Goal: Task Accomplishment & Management: Use online tool/utility

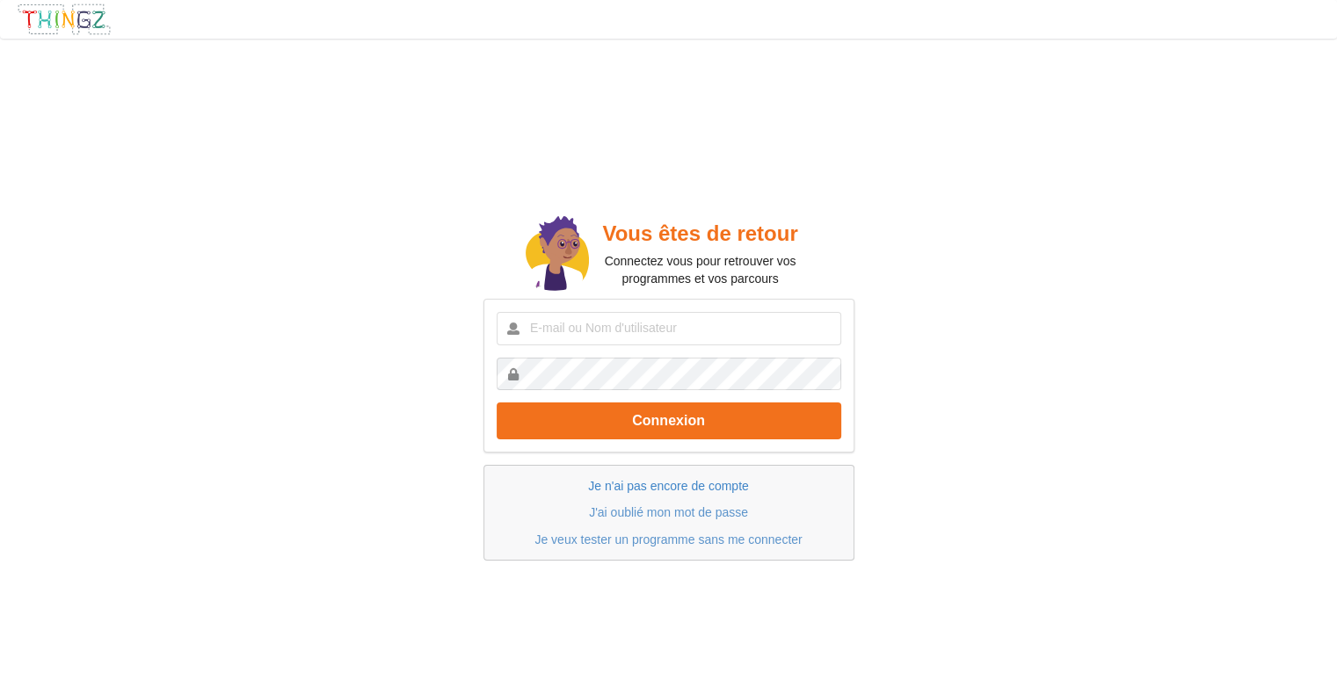
click at [655, 482] on link "Je n'ai pas encore de compte" at bounding box center [668, 486] width 160 height 14
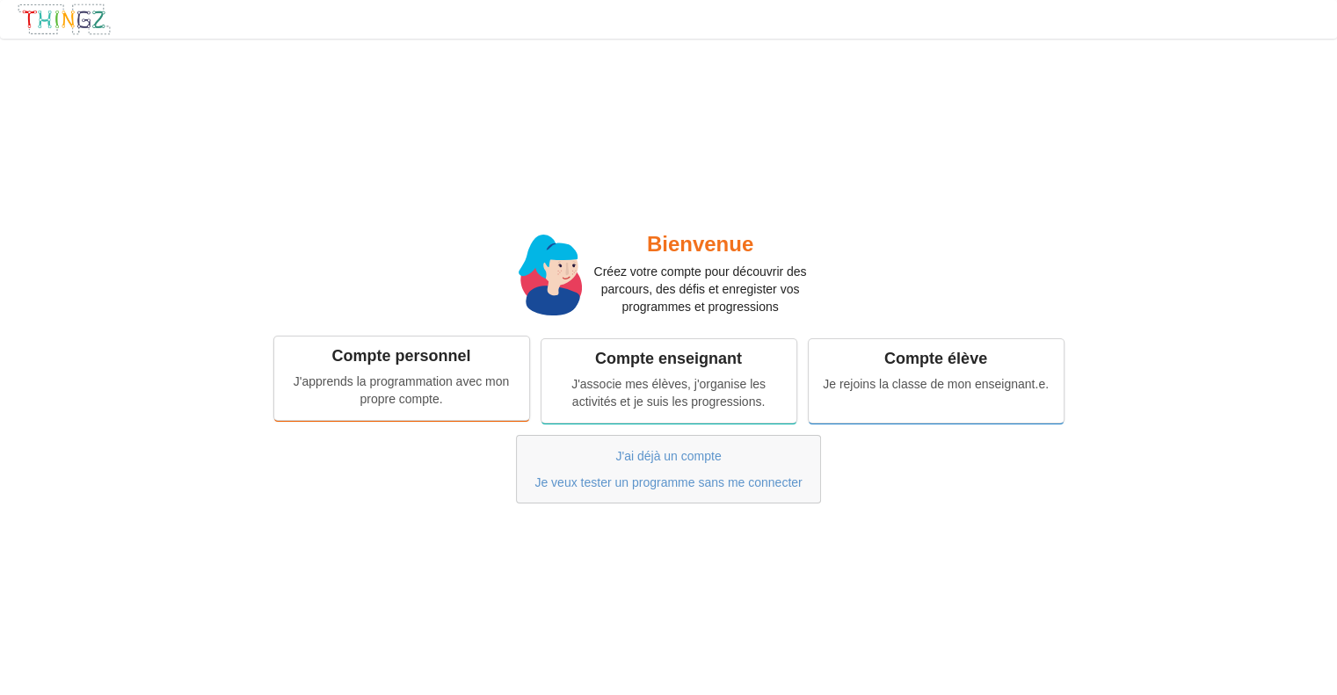
click at [422, 372] on div "Compte personnel J'apprends la programmation avec mon propre compte." at bounding box center [401, 378] width 255 height 83
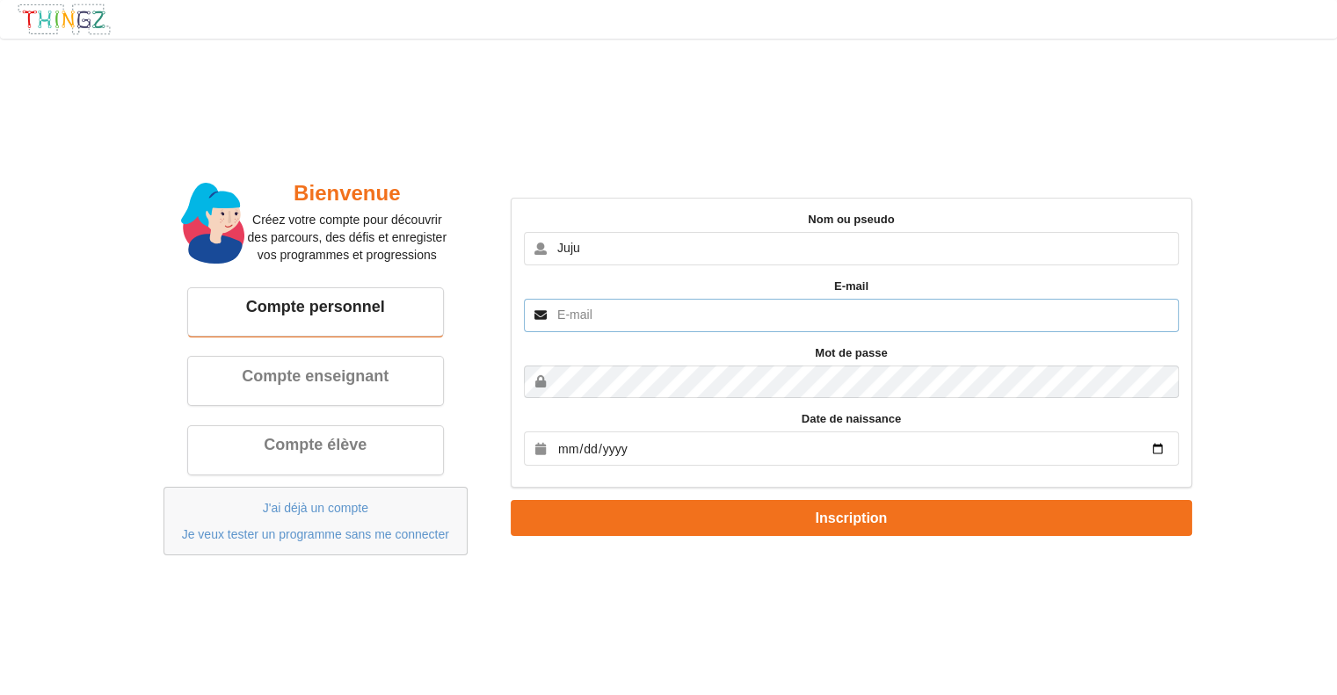
click at [600, 312] on input "text" at bounding box center [851, 315] width 655 height 33
drag, startPoint x: 568, startPoint y: 249, endPoint x: 622, endPoint y: 249, distance: 54.5
click at [622, 249] on input "Juju" at bounding box center [851, 248] width 655 height 33
type input "Juliette"
click at [599, 320] on input "text" at bounding box center [851, 315] width 655 height 33
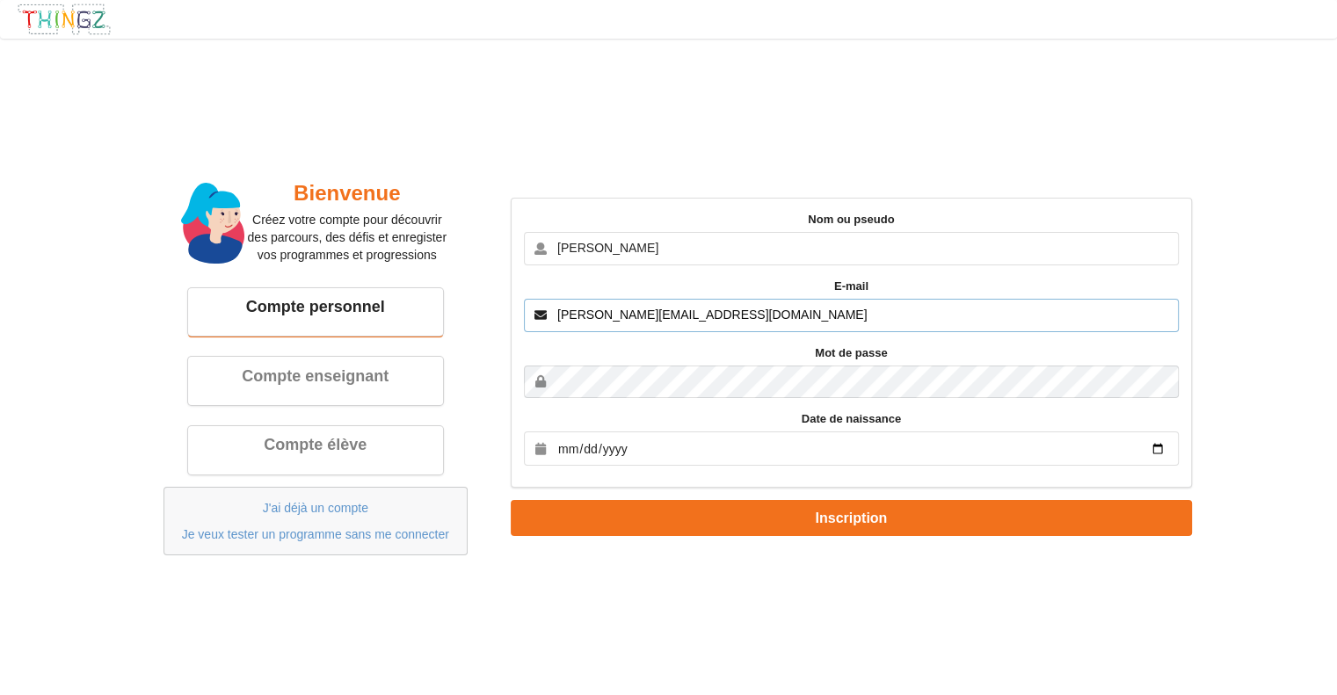
type input "juliette@durasnel.com"
click at [682, 443] on input "date" at bounding box center [851, 449] width 655 height 34
type input "2015-09-14"
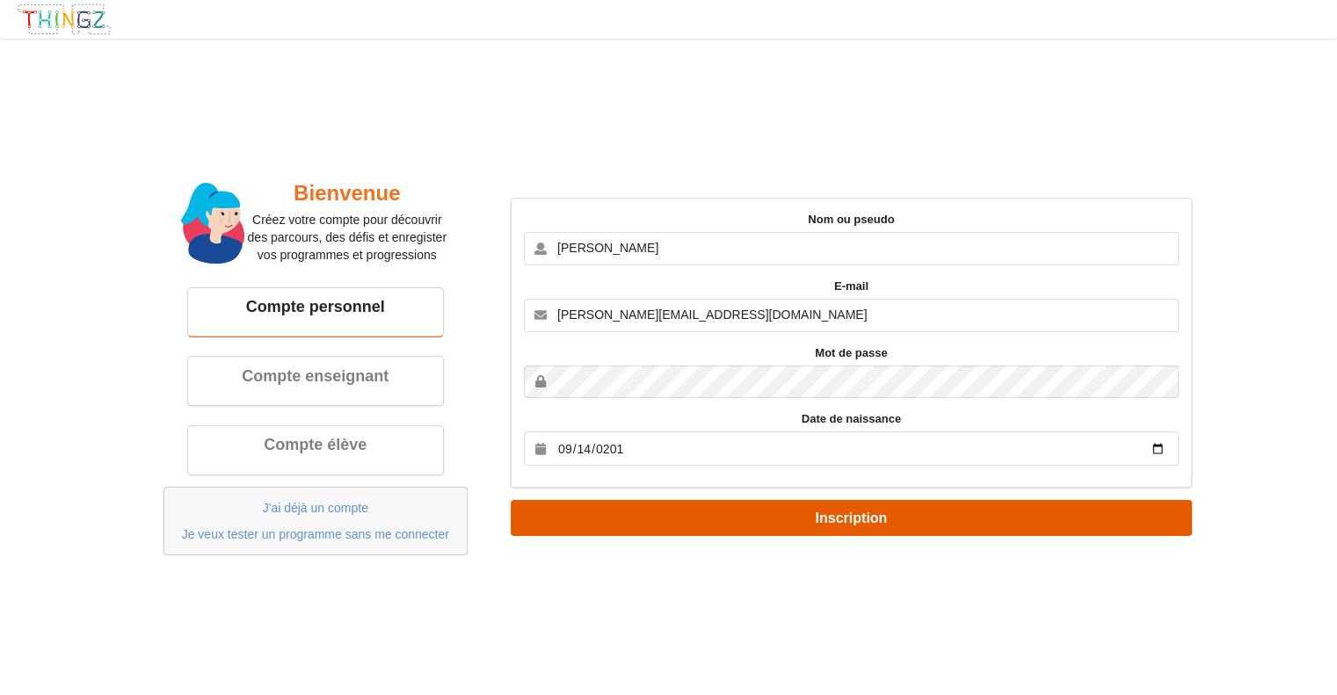
click at [867, 516] on button "Inscription" at bounding box center [851, 518] width 681 height 36
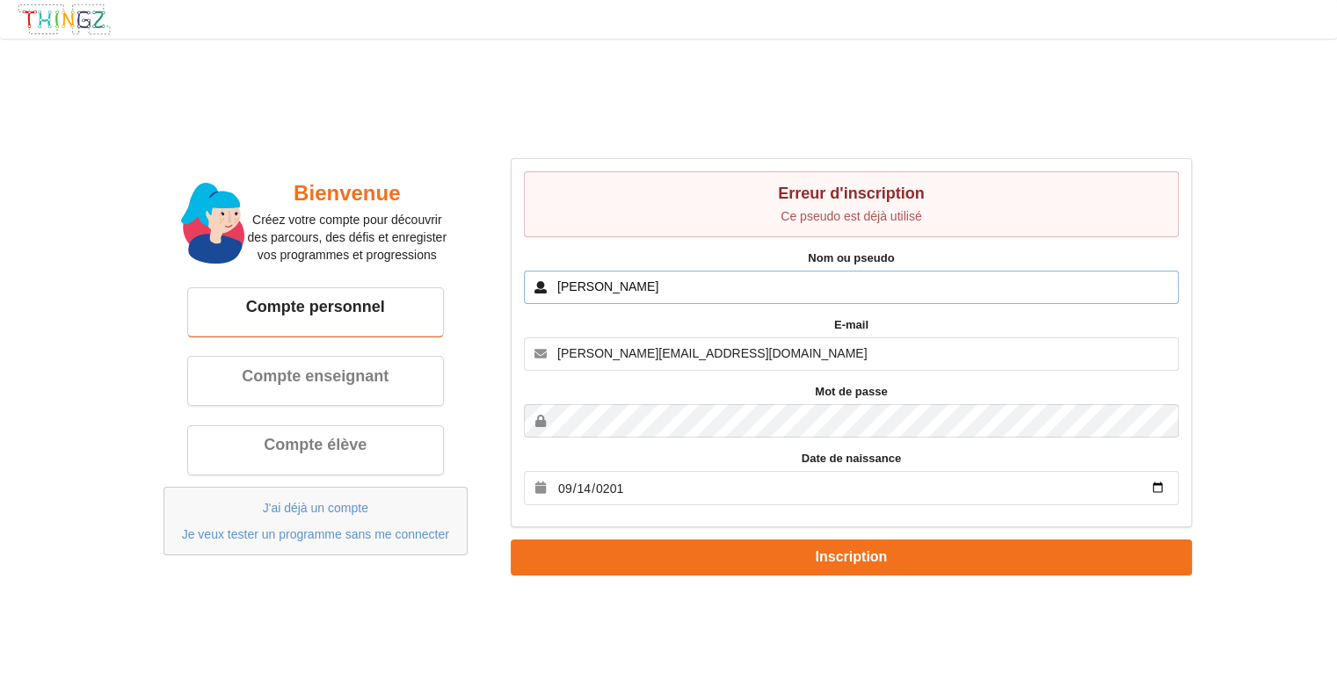
click at [567, 287] on input "Juliette" at bounding box center [851, 287] width 655 height 33
drag, startPoint x: 605, startPoint y: 287, endPoint x: 535, endPoint y: 287, distance: 70.3
click at [535, 287] on input "Juliette" at bounding box center [851, 287] width 655 height 33
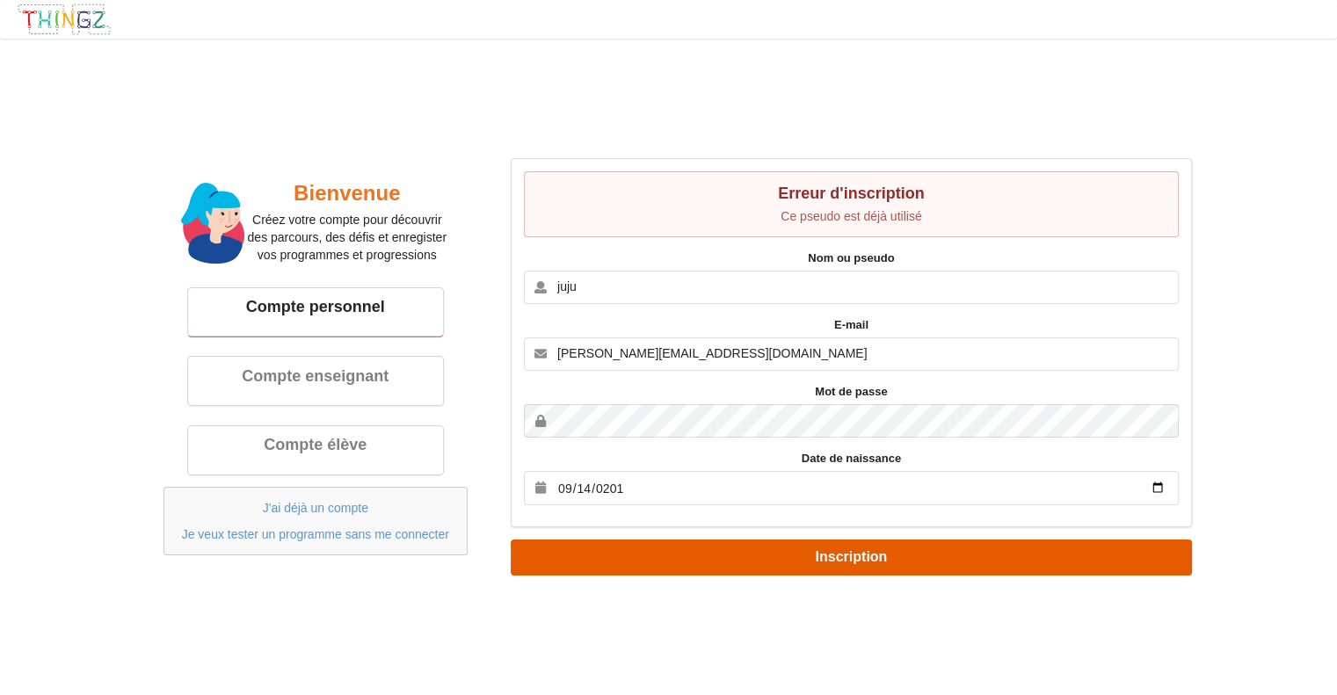
click at [849, 557] on button "Inscription" at bounding box center [851, 558] width 681 height 36
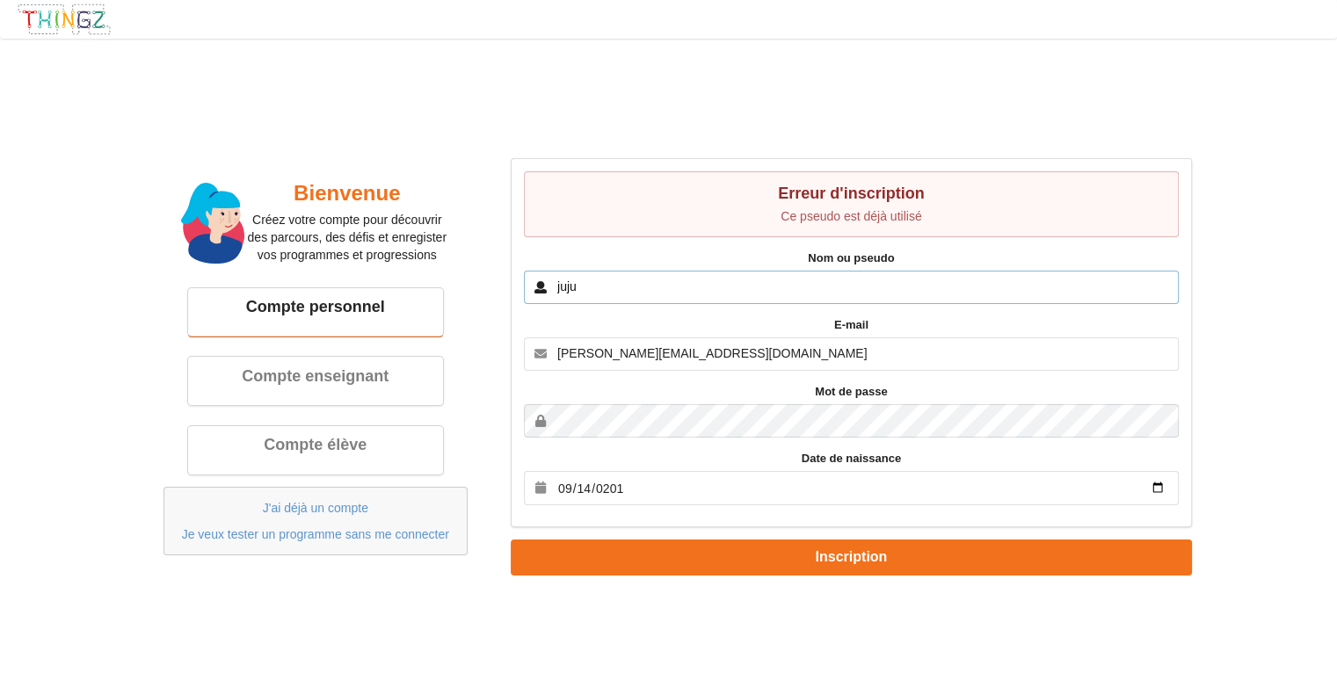
click at [589, 287] on input "juju" at bounding box center [851, 287] width 655 height 33
click at [577, 287] on input "juju15" at bounding box center [851, 287] width 655 height 33
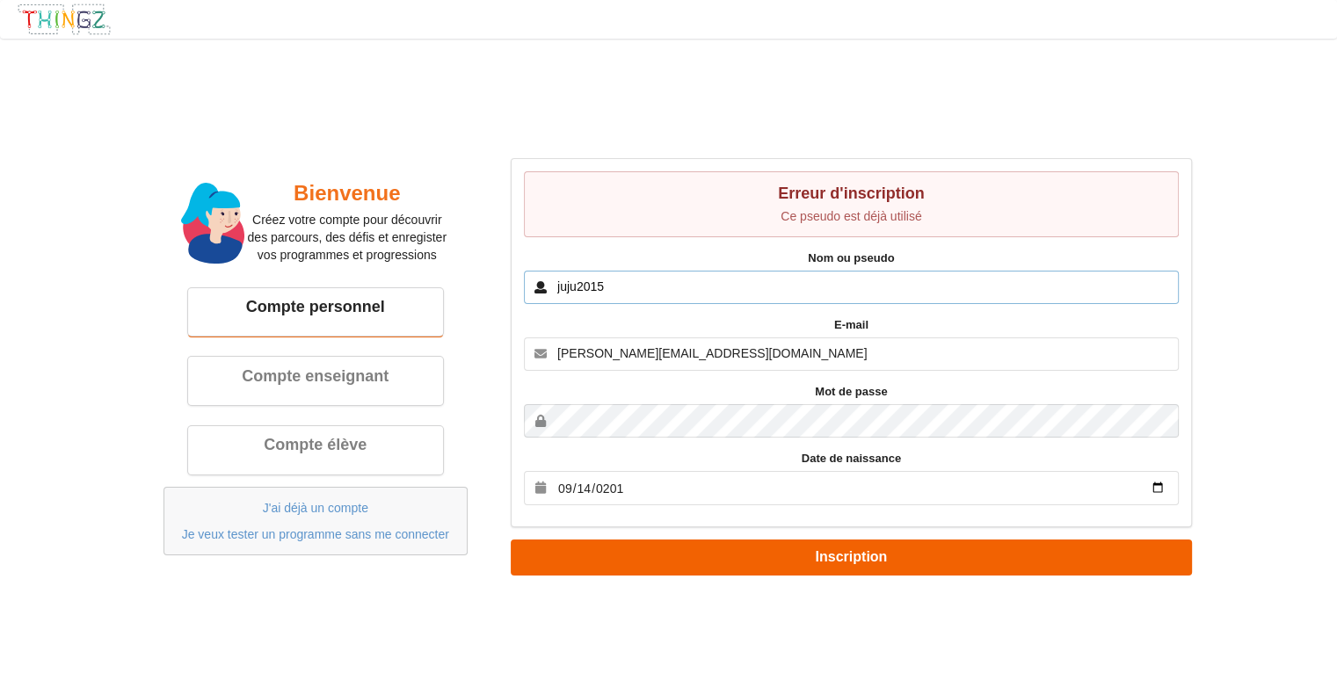
type input "juju2015"
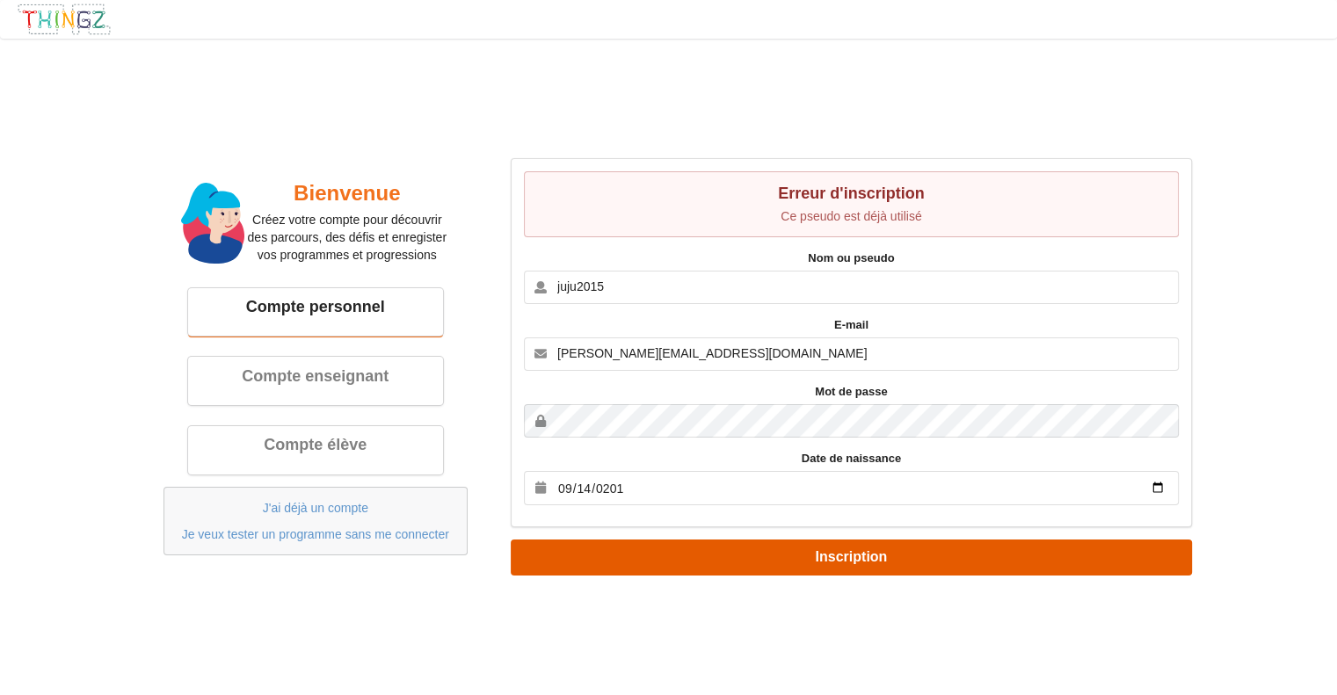
click at [846, 551] on button "Inscription" at bounding box center [851, 558] width 681 height 36
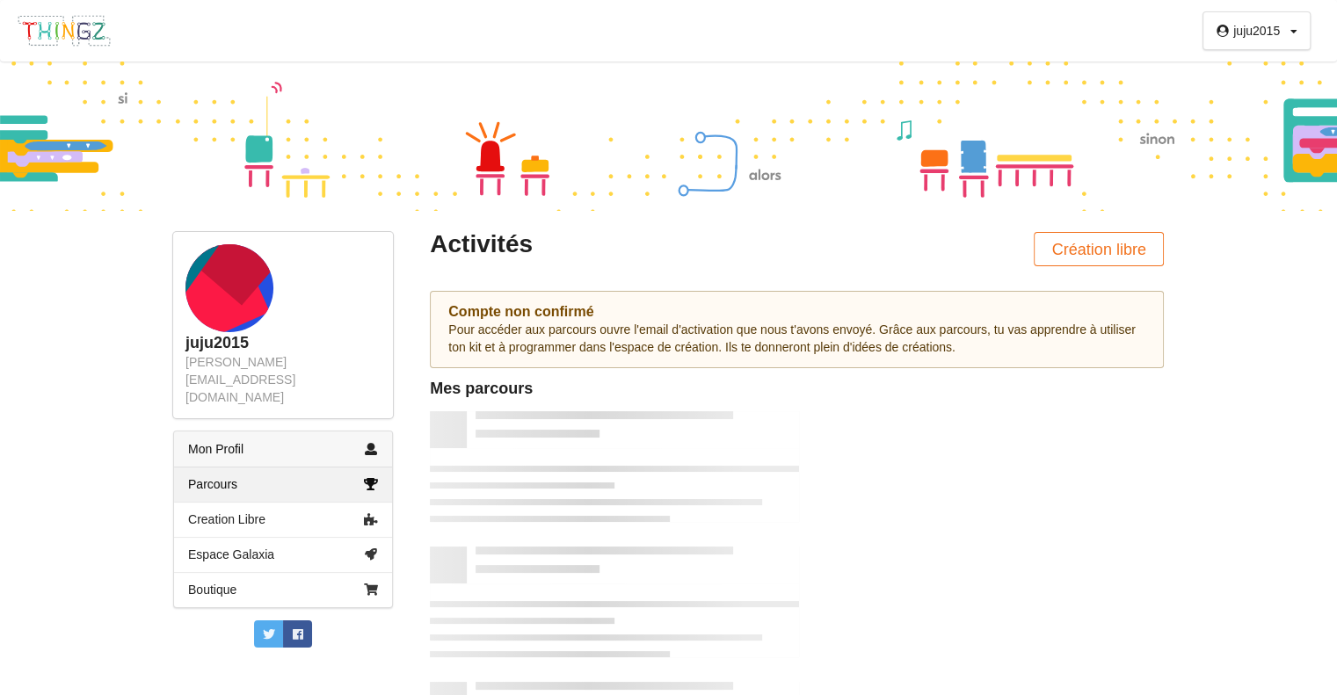
click at [248, 432] on link "Mon Profil" at bounding box center [283, 449] width 218 height 35
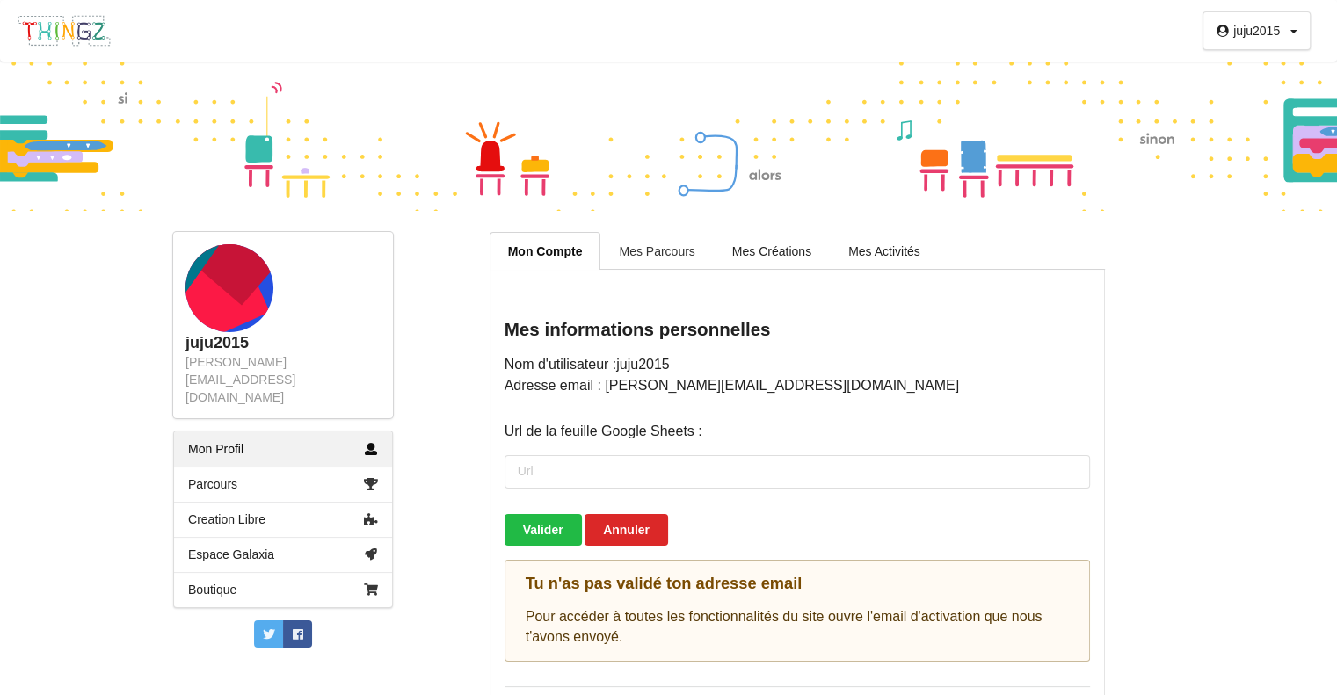
click at [657, 243] on link "Mes Parcours" at bounding box center [656, 250] width 113 height 37
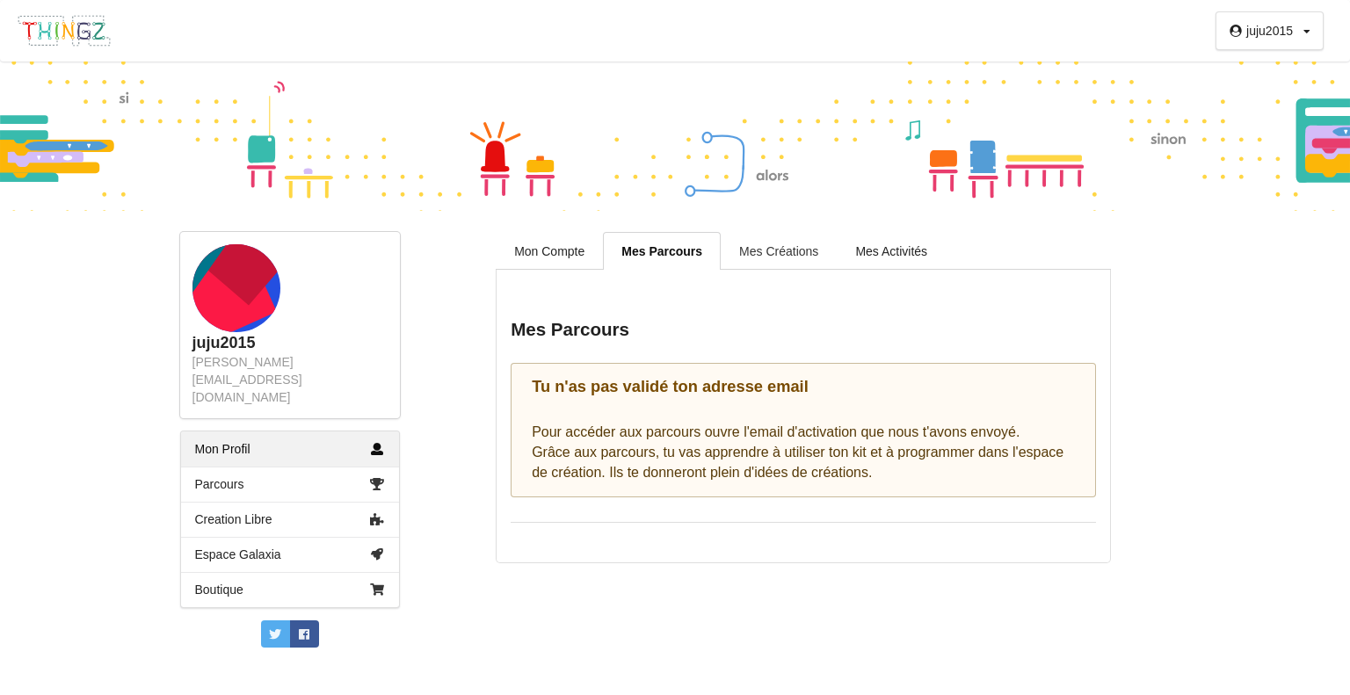
click at [778, 248] on link "Mes Créations" at bounding box center [779, 250] width 116 height 37
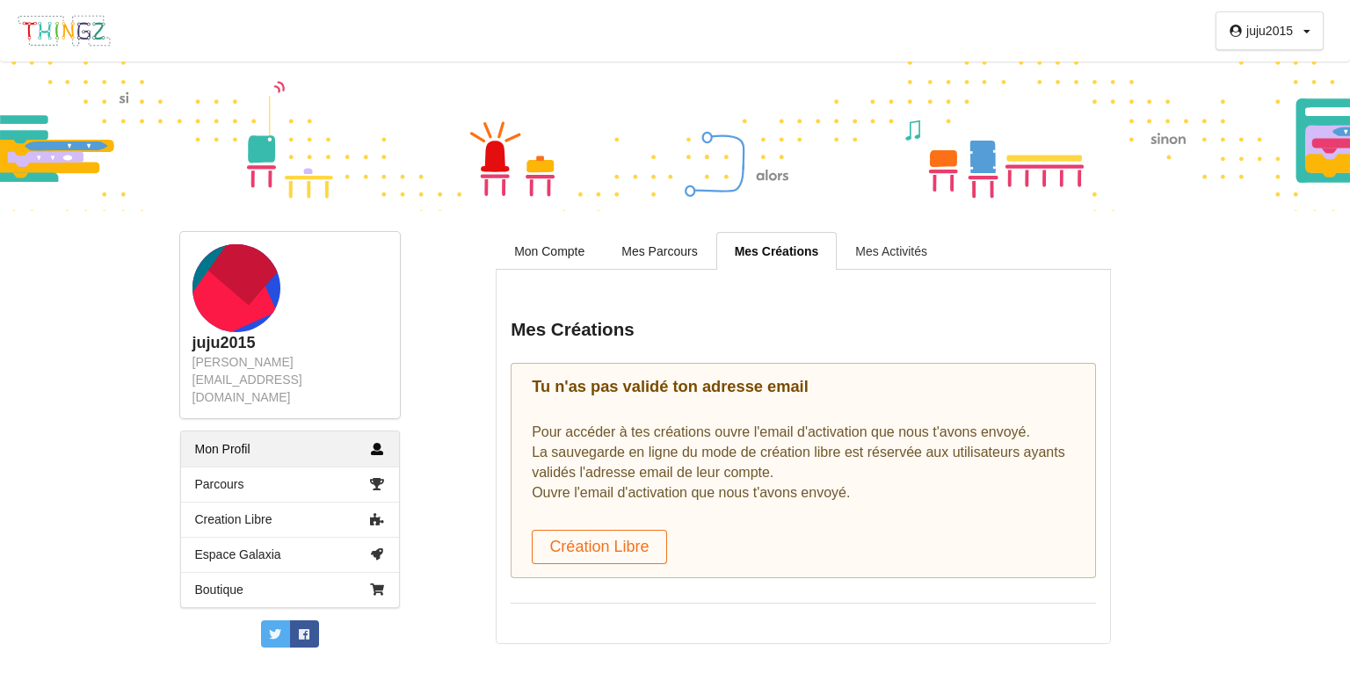
click at [895, 251] on link "Mes Activités" at bounding box center [891, 250] width 109 height 37
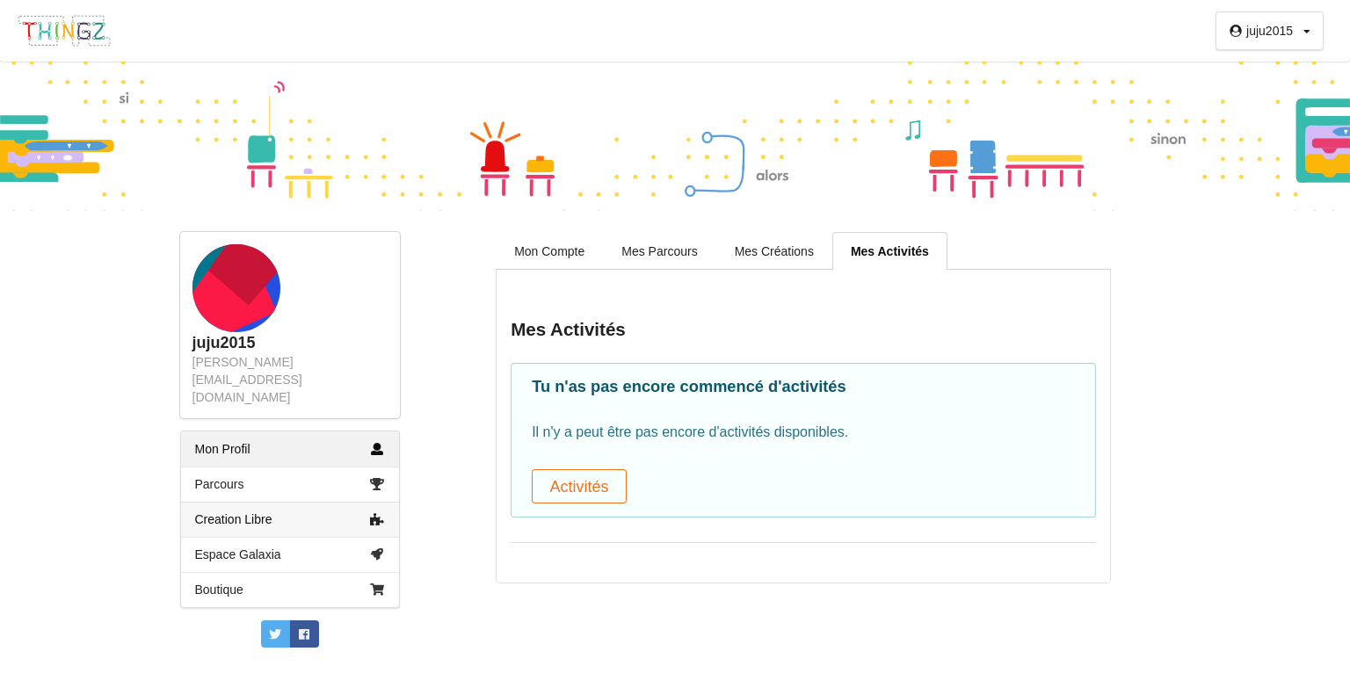
click at [226, 502] on link "Creation Libre" at bounding box center [290, 519] width 218 height 35
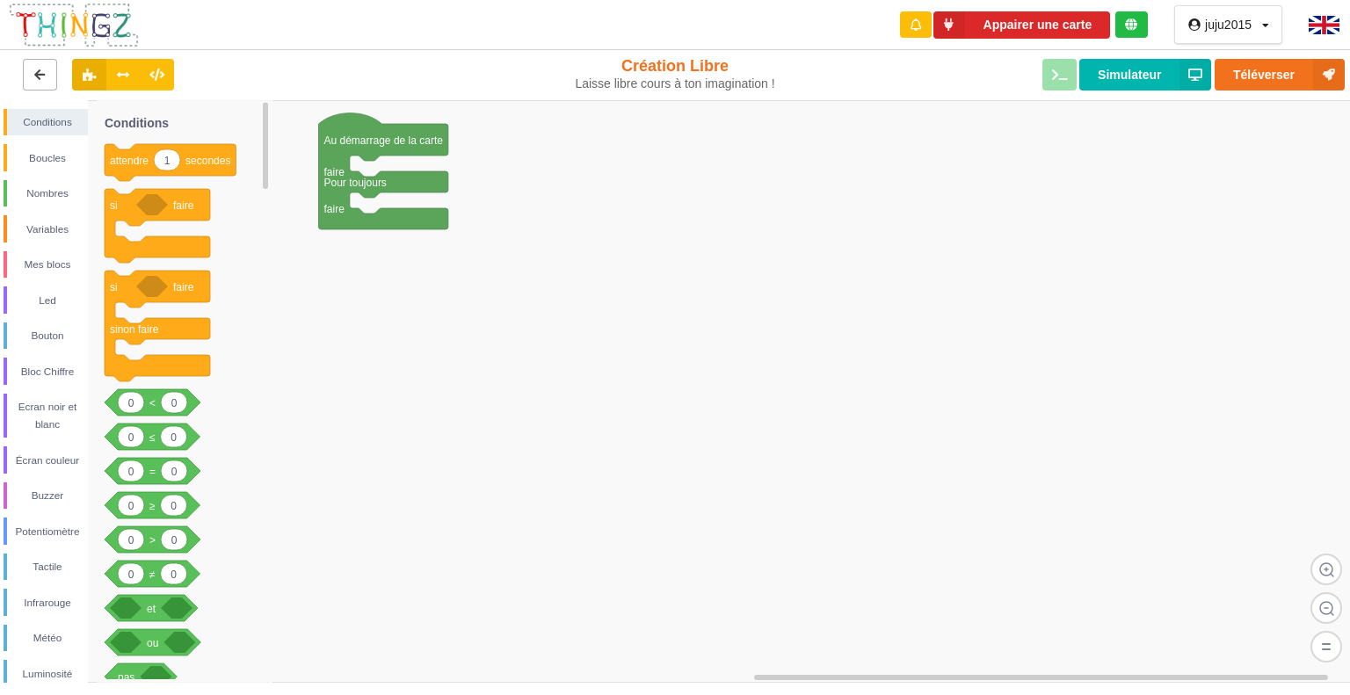
click at [33, 69] on icon at bounding box center [40, 74] width 15 height 11
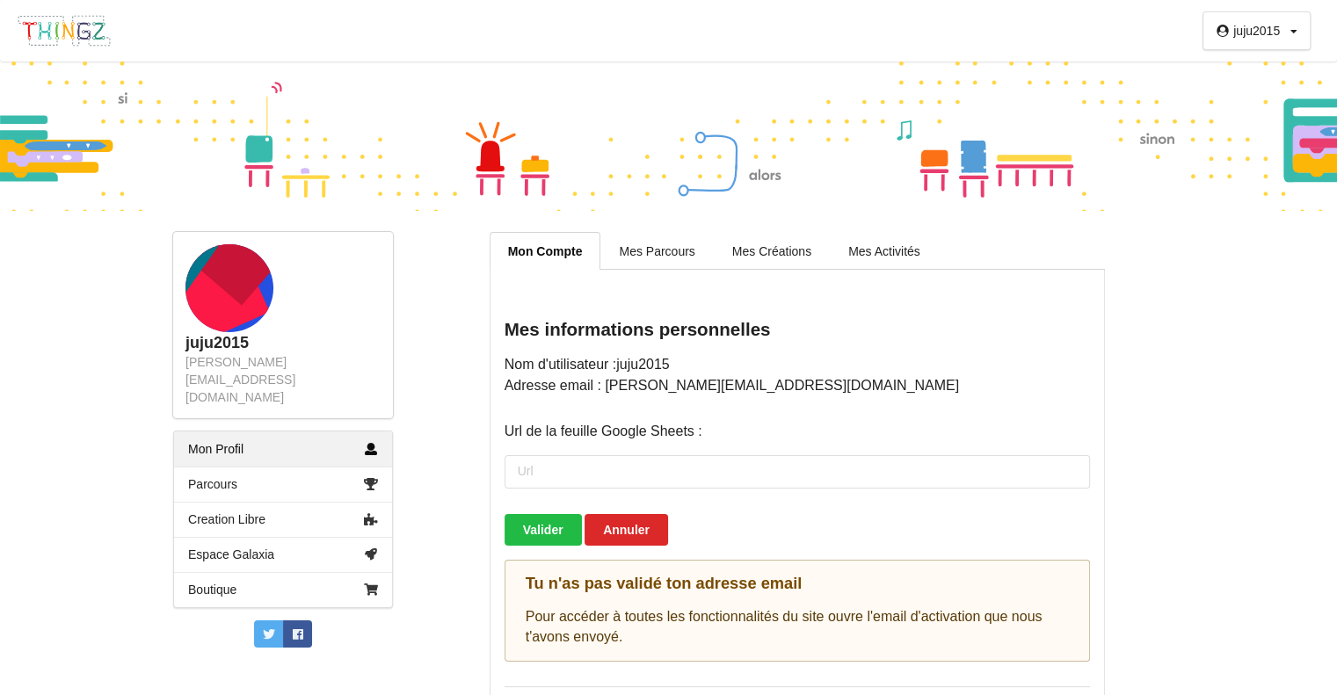
click at [1292, 32] on icon at bounding box center [1294, 31] width 7 height 11
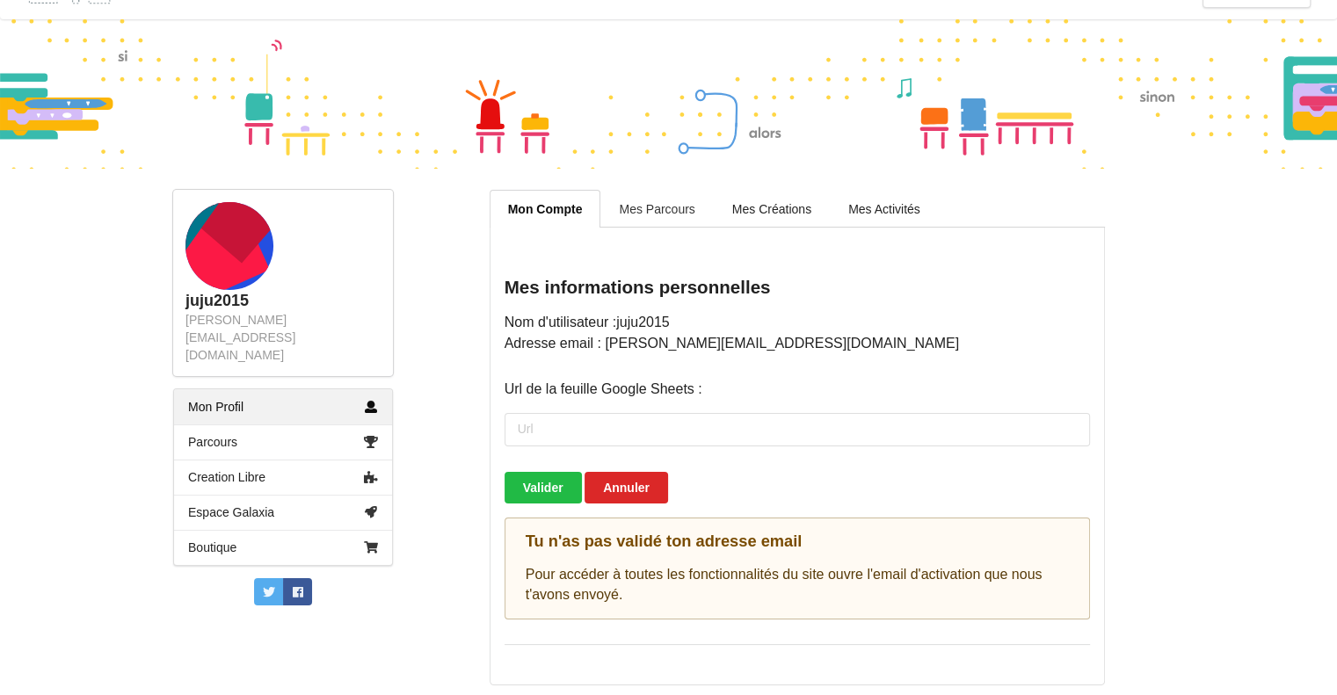
click at [667, 209] on link "Mes Parcours" at bounding box center [656, 208] width 113 height 37
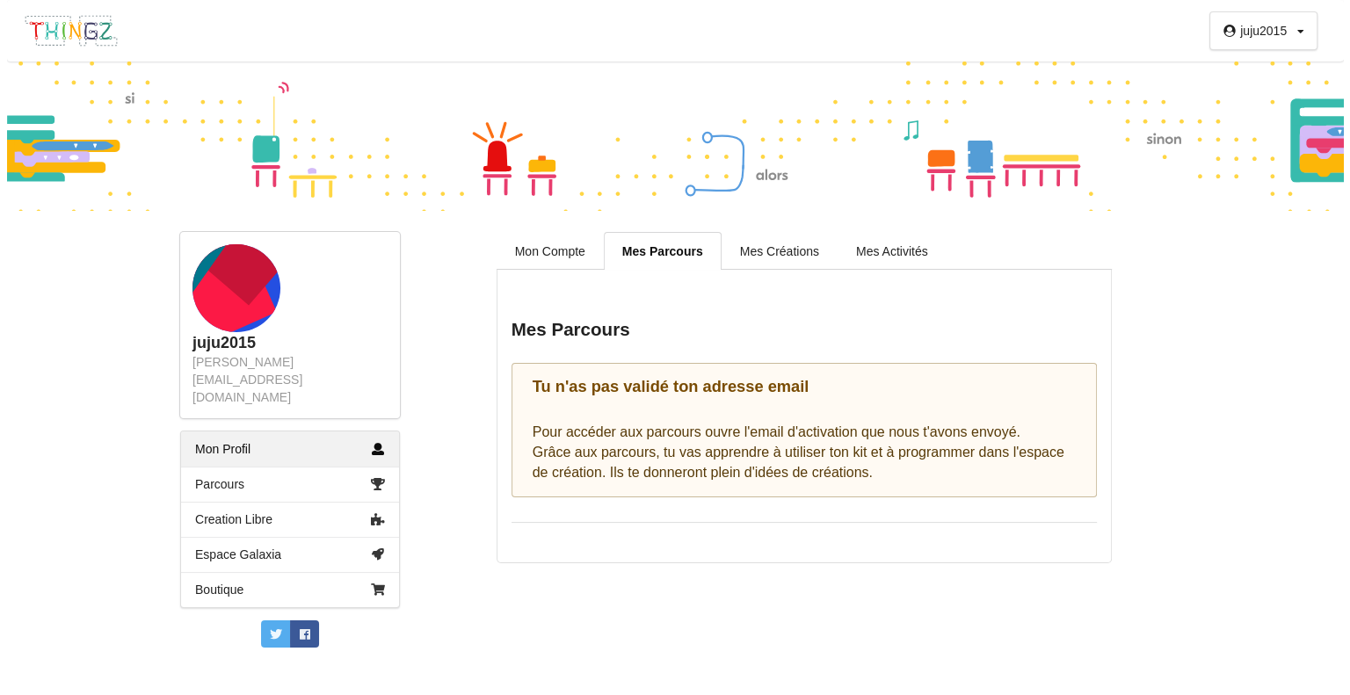
scroll to position [0, 0]
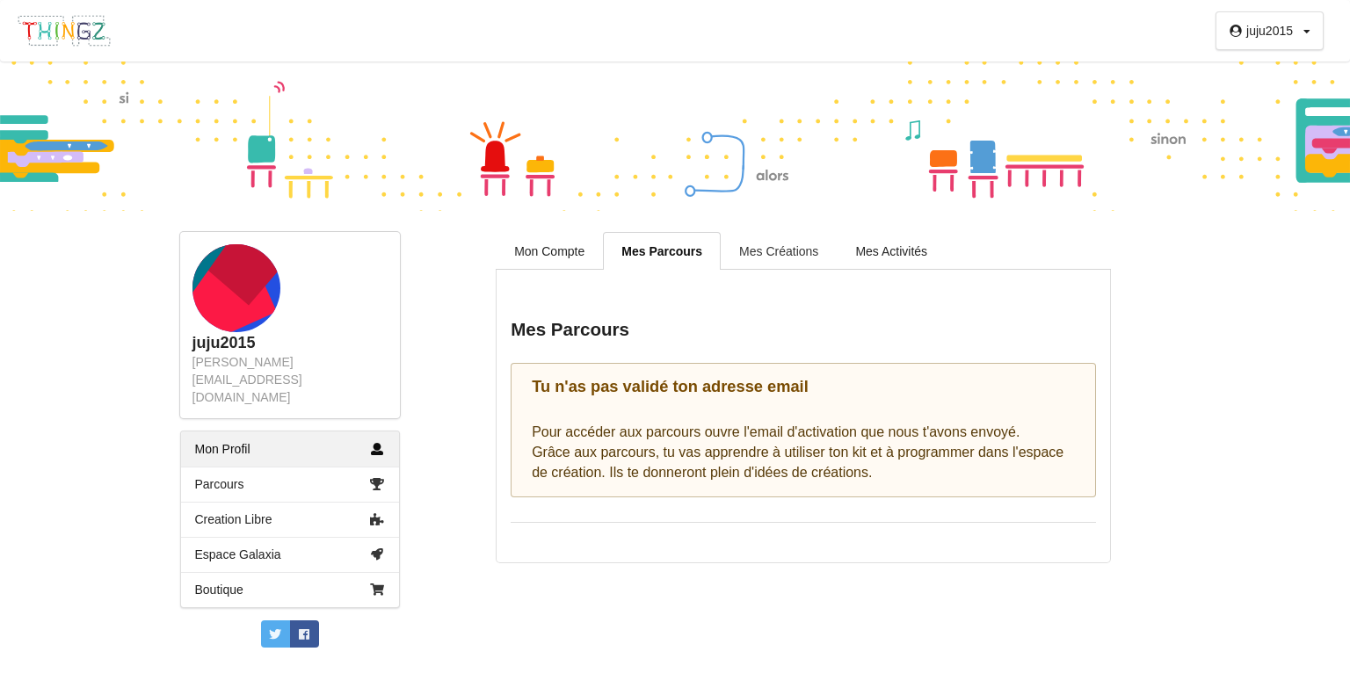
click at [775, 244] on link "Mes Créations" at bounding box center [779, 250] width 116 height 37
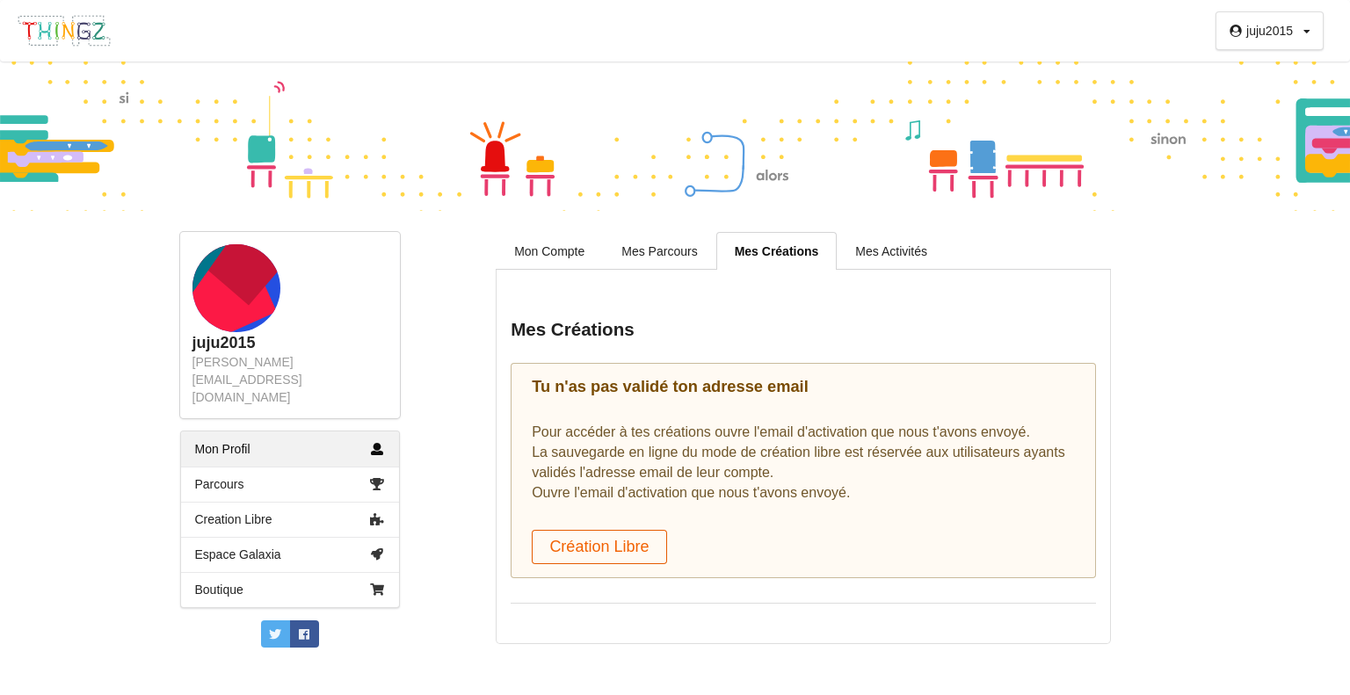
click at [612, 544] on button "Création Libre" at bounding box center [599, 547] width 135 height 34
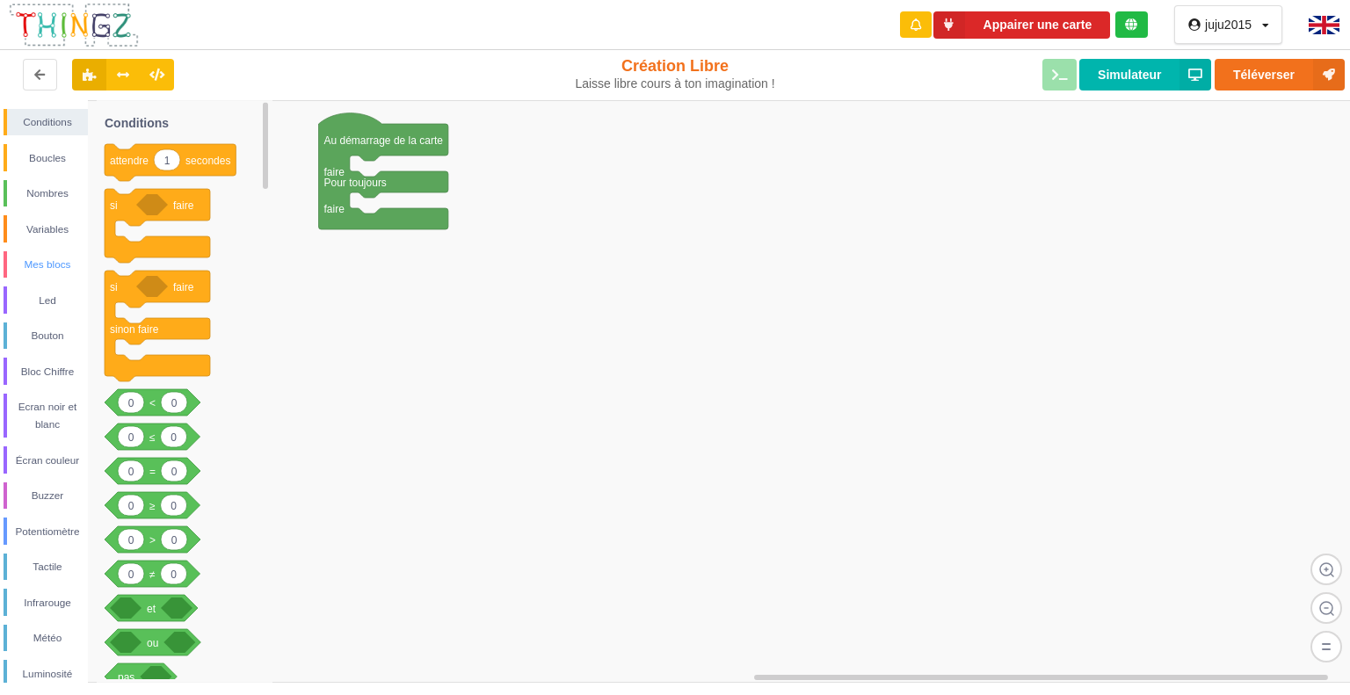
click at [53, 261] on div "Mes blocs" at bounding box center [47, 265] width 81 height 18
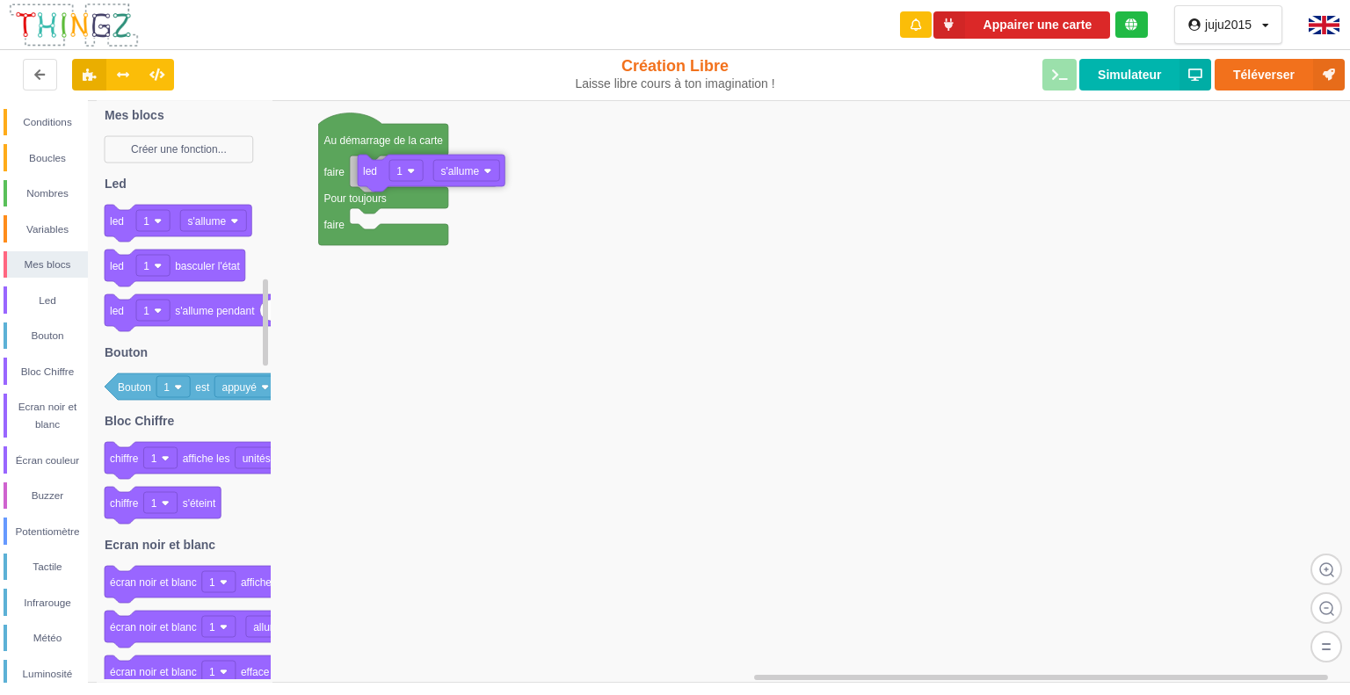
drag, startPoint x: 196, startPoint y: 216, endPoint x: 444, endPoint y: 167, distance: 252.8
click at [444, 167] on div "Conditions Boucles Nombres Variables Mes blocs Led Bouton Bloc Chiffre Ecran no…" at bounding box center [681, 391] width 1363 height 583
click at [1316, 18] on img at bounding box center [1324, 25] width 31 height 18
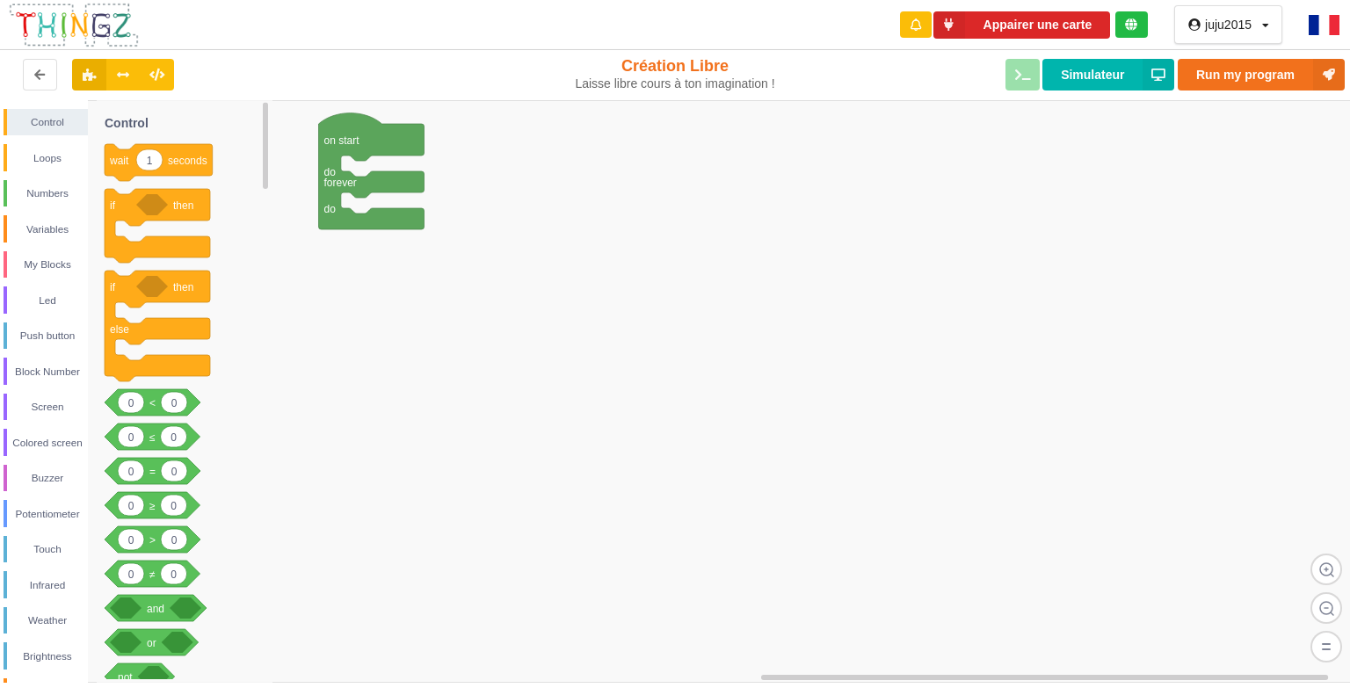
click at [1328, 24] on img at bounding box center [1324, 25] width 31 height 20
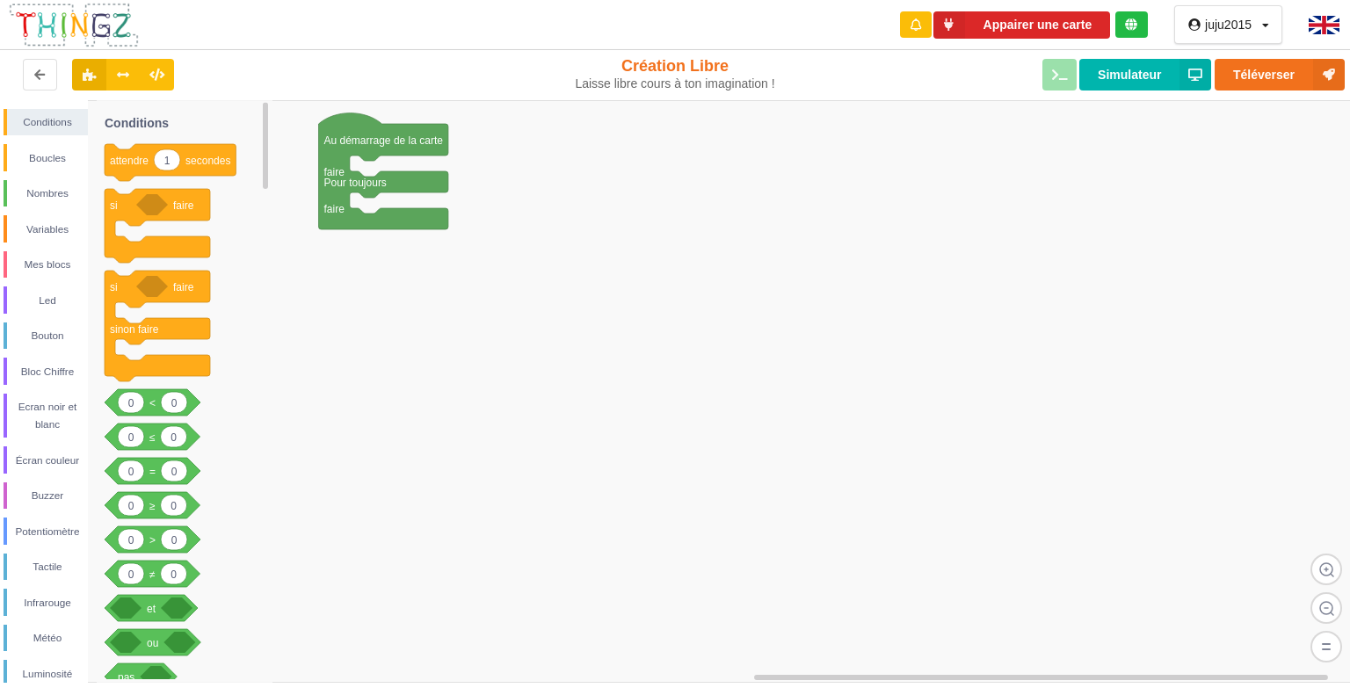
click at [1328, 19] on img at bounding box center [1324, 25] width 31 height 18
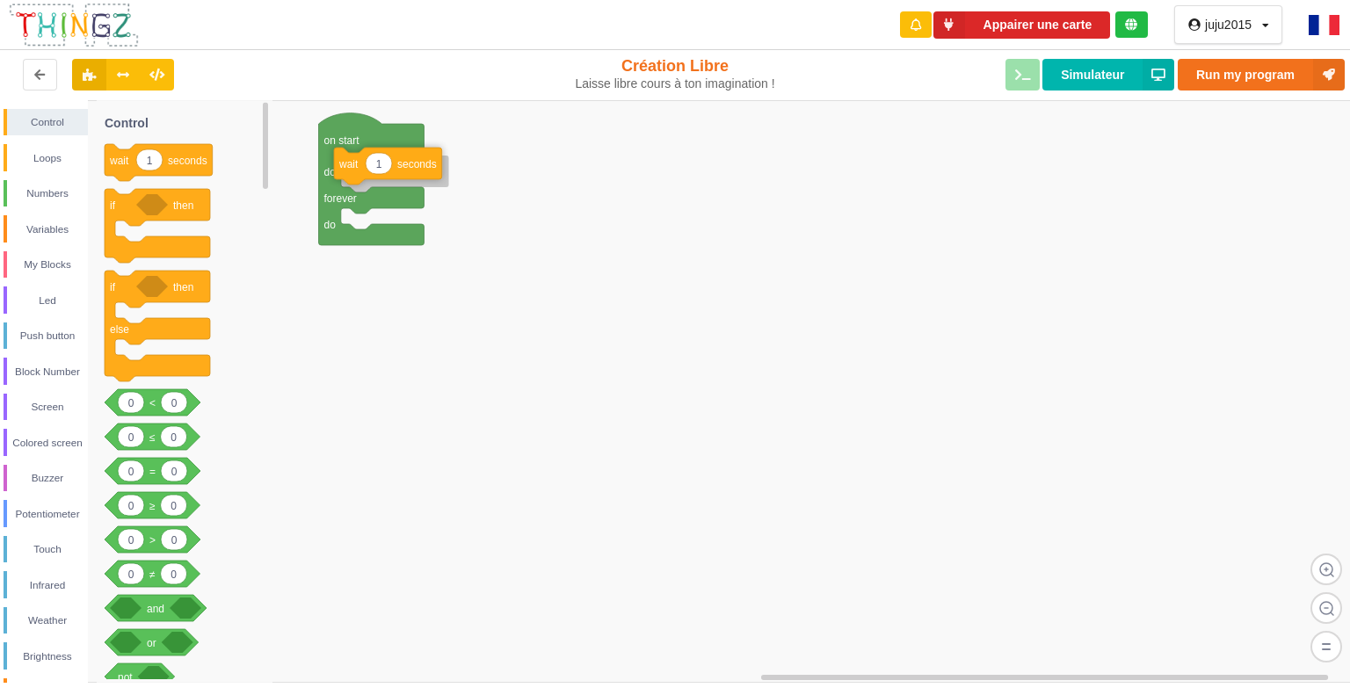
drag, startPoint x: 183, startPoint y: 163, endPoint x: 412, endPoint y: 166, distance: 229.5
click at [412, 166] on div "Control Loops Numbers Variables My Blocks Led Push button Block Number Screen C…" at bounding box center [681, 391] width 1363 height 583
type input "10"
click at [51, 259] on div "My Blocks" at bounding box center [47, 265] width 81 height 18
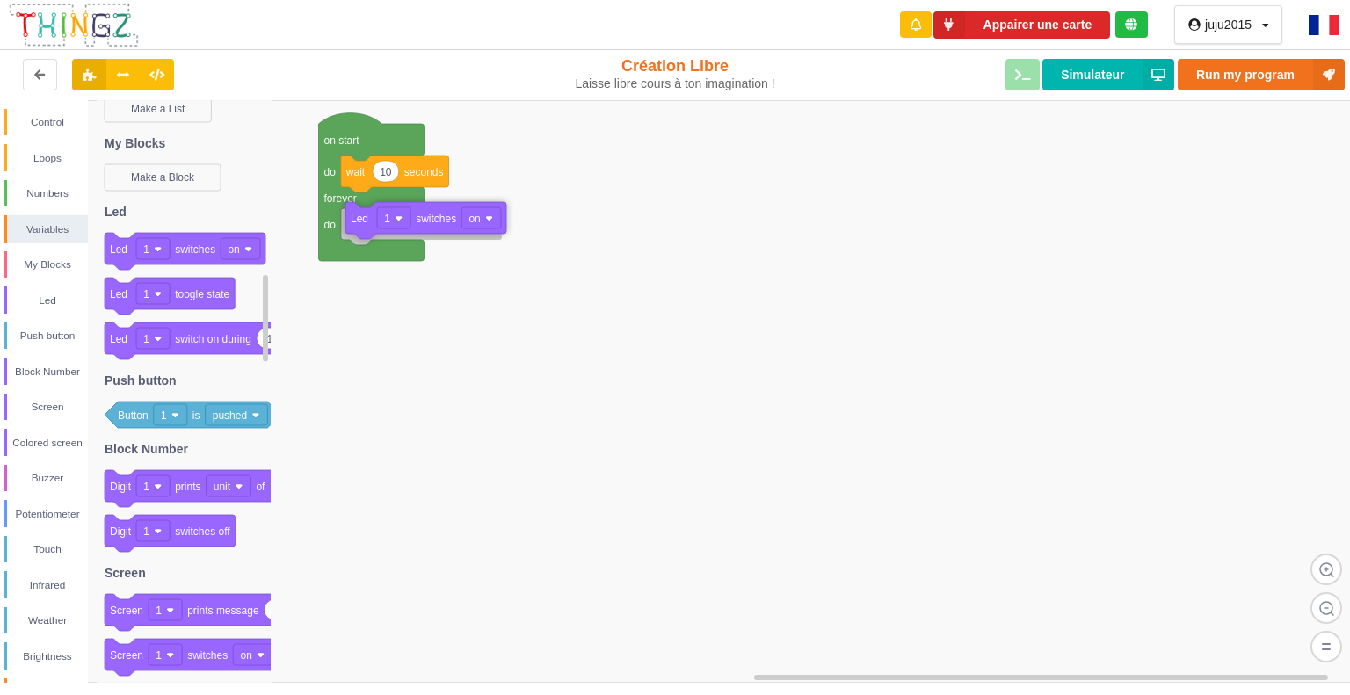
drag, startPoint x: 125, startPoint y: 251, endPoint x: 366, endPoint y: 224, distance: 242.4
click at [366, 224] on div "Control Loops Numbers Variables My Blocks Led Push button Block Number Screen C…" at bounding box center [681, 391] width 1363 height 583
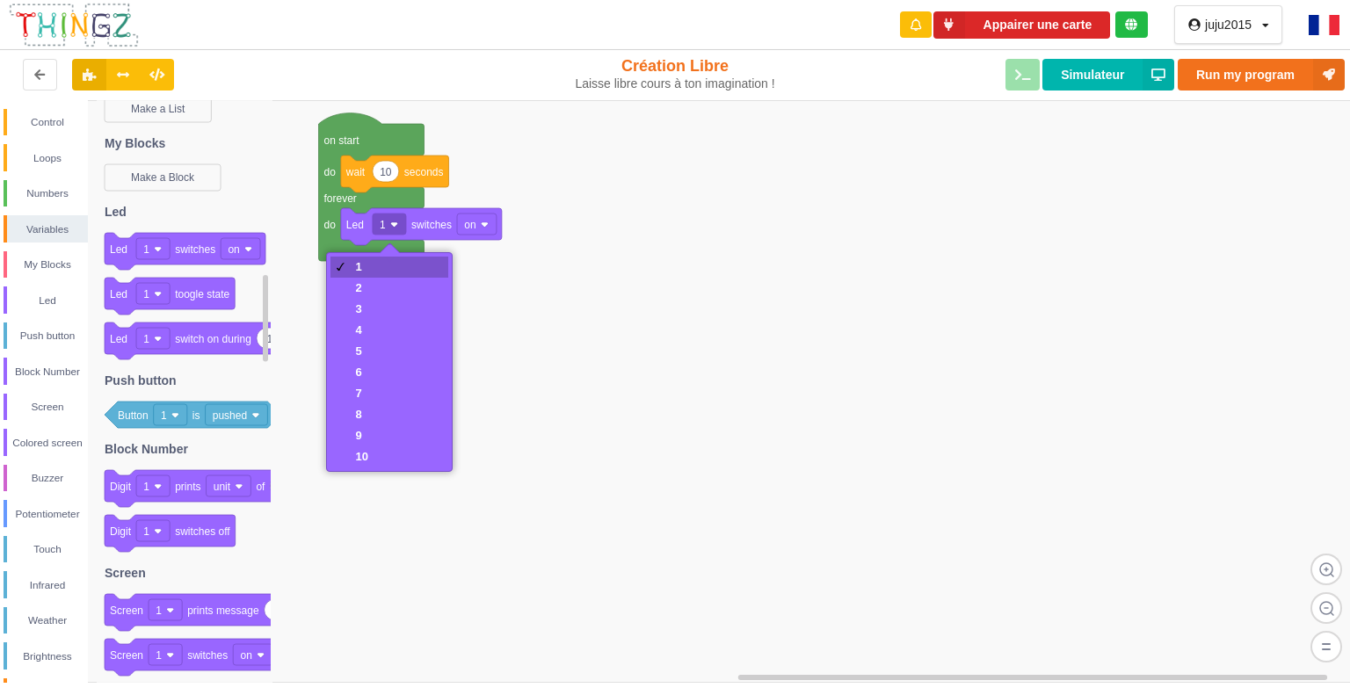
click at [363, 262] on div "1" at bounding box center [361, 266] width 12 height 13
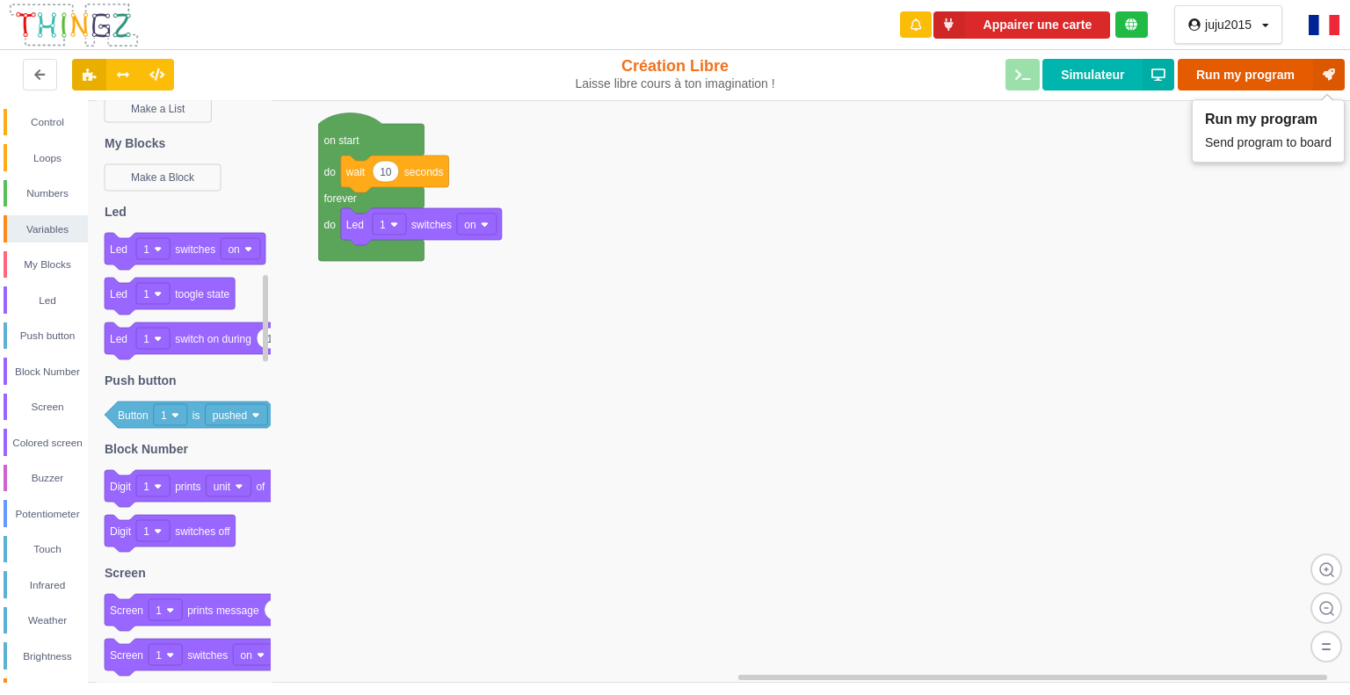
click at [1255, 74] on button "Run my program" at bounding box center [1261, 75] width 167 height 32
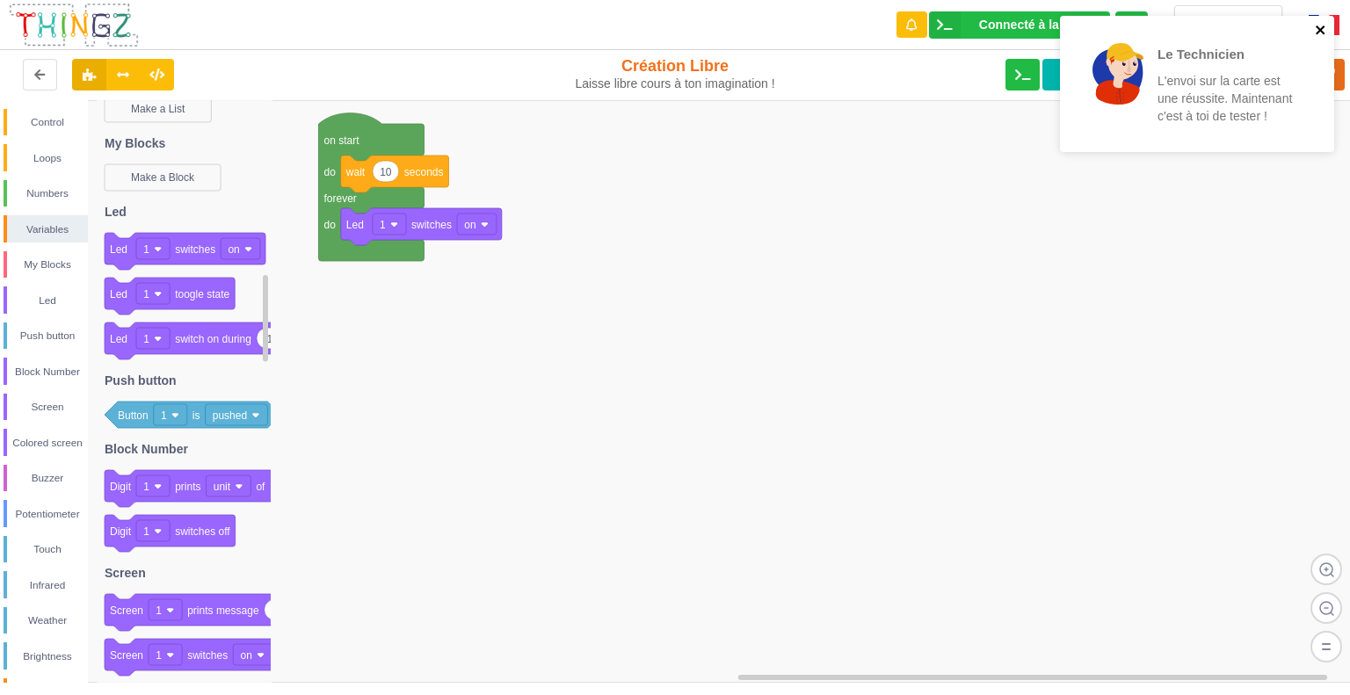
click at [1318, 29] on icon "close" at bounding box center [1321, 30] width 12 height 14
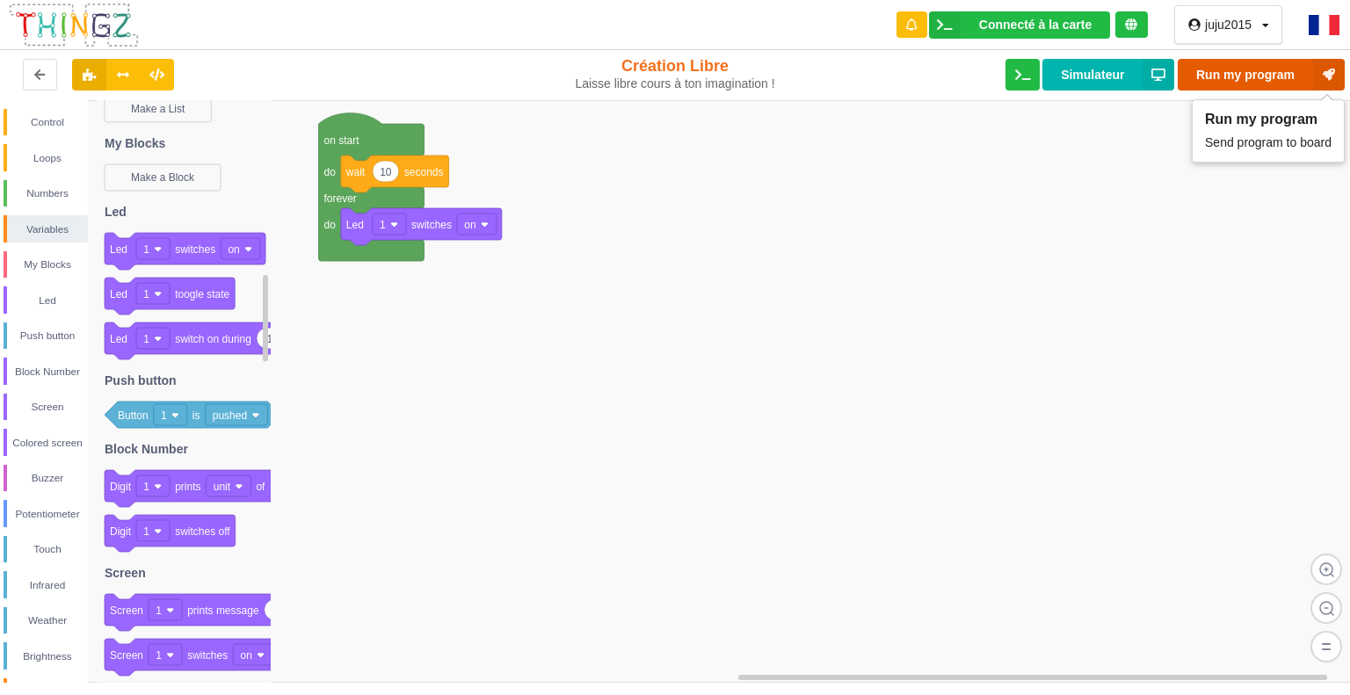
click at [1244, 82] on button "Run my program" at bounding box center [1261, 75] width 167 height 32
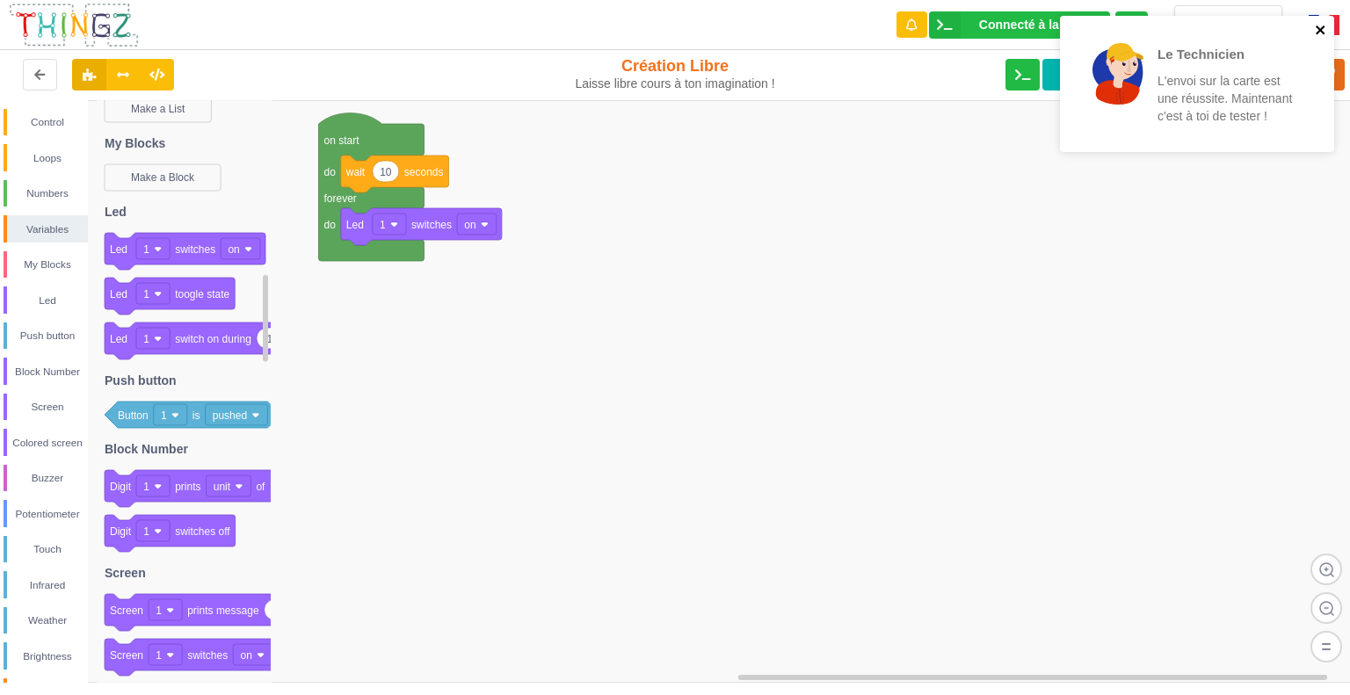
click at [1319, 27] on icon "close" at bounding box center [1320, 29] width 9 height 9
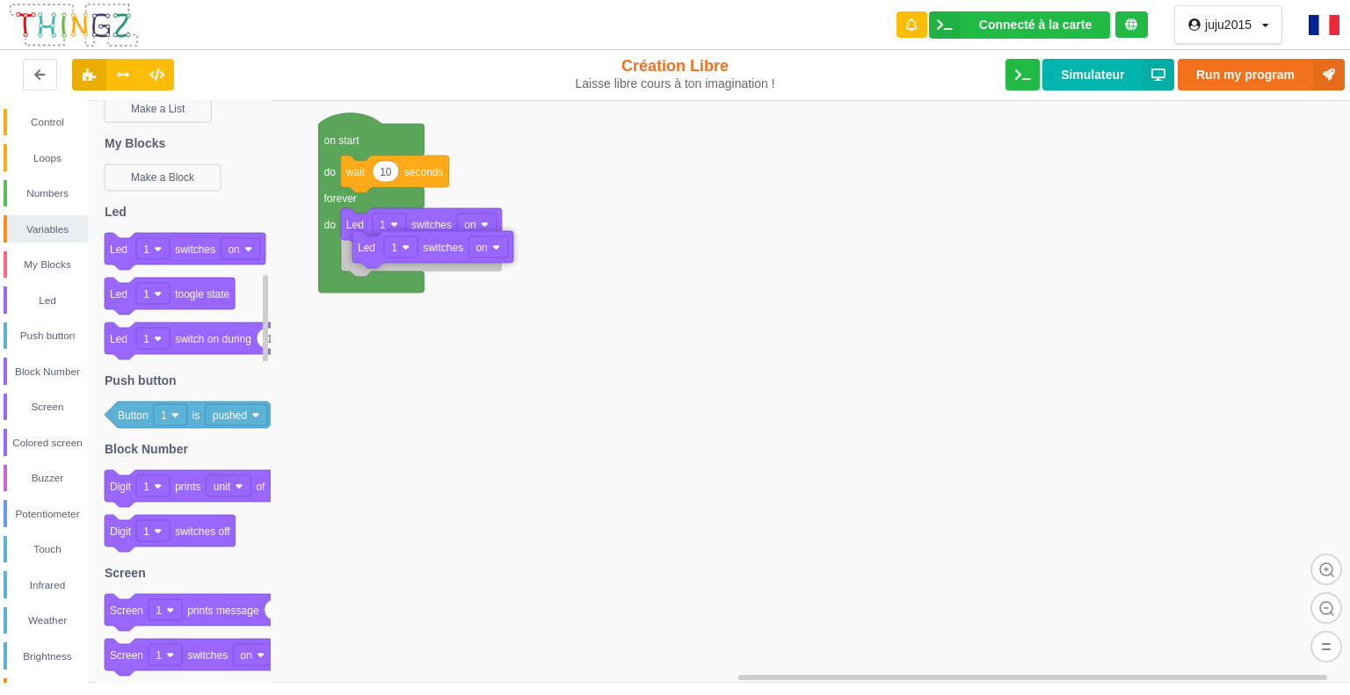
drag, startPoint x: 199, startPoint y: 252, endPoint x: 447, endPoint y: 252, distance: 247.9
click at [447, 251] on div "Control Loops Numbers Variables My Blocks Led Push button Block Number Screen C…" at bounding box center [681, 391] width 1363 height 583
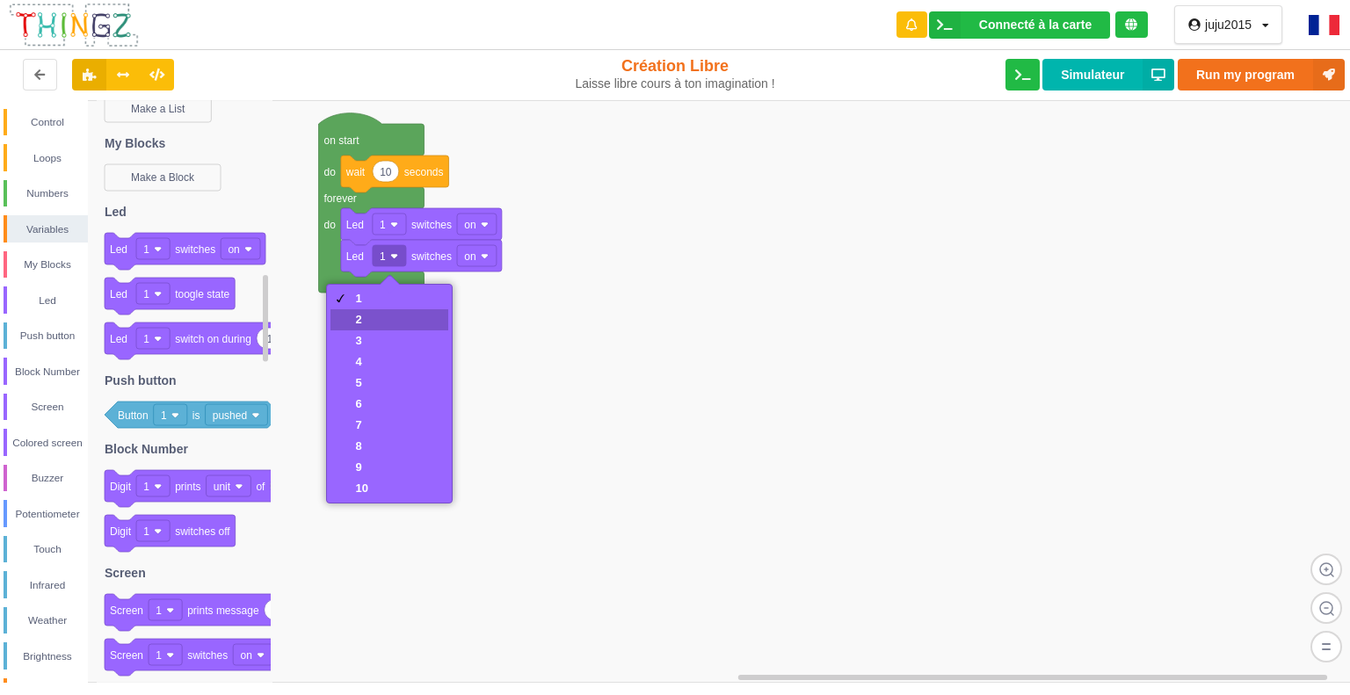
click at [378, 316] on div "2" at bounding box center [389, 319] width 117 height 21
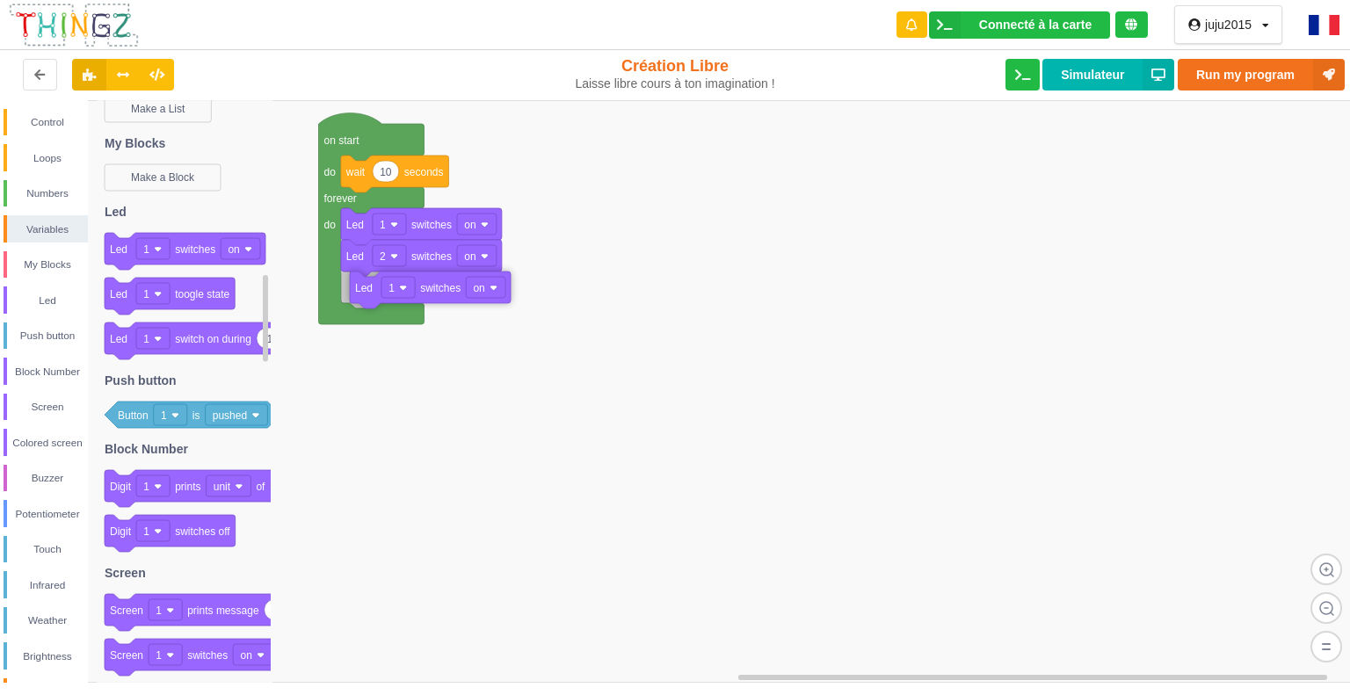
drag, startPoint x: 198, startPoint y: 253, endPoint x: 443, endPoint y: 292, distance: 248.3
click at [443, 292] on div "Control Loops Numbers Variables My Blocks Led Push button Block Number Screen C…" at bounding box center [681, 391] width 1363 height 583
click at [497, 384] on rect at bounding box center [681, 391] width 1363 height 583
type input "2"
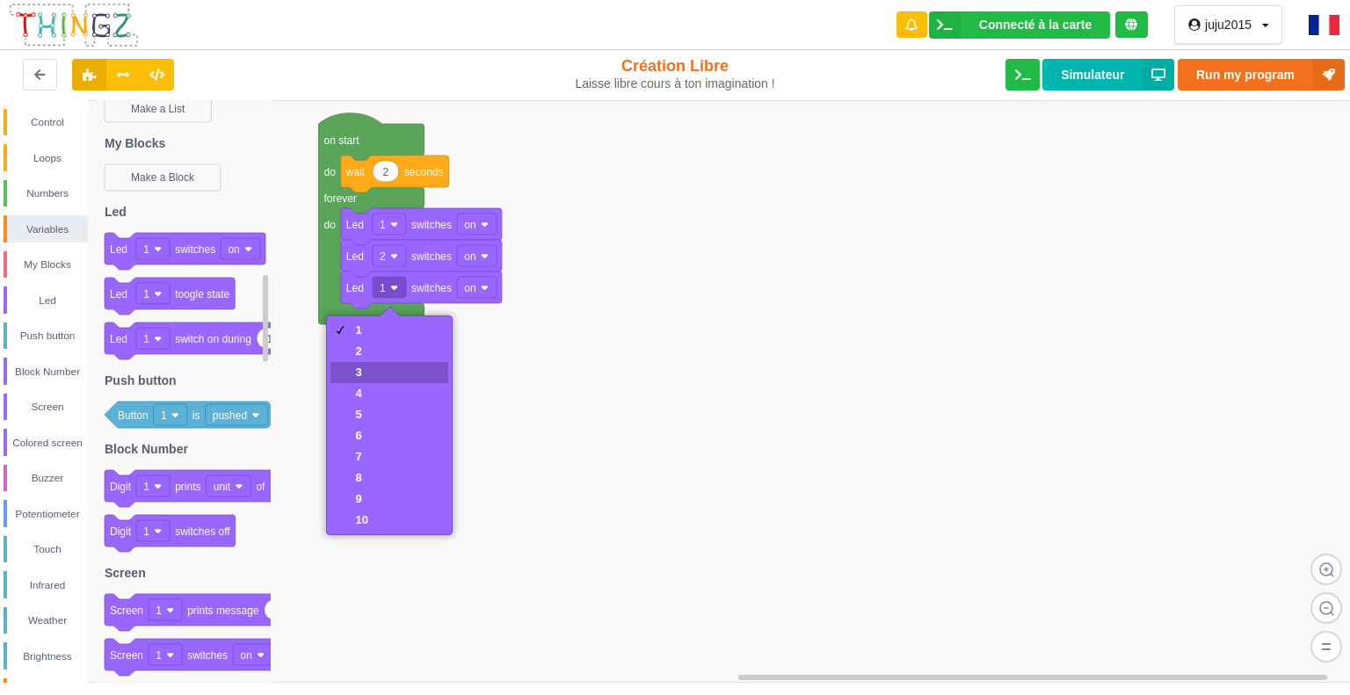
click at [385, 363] on div "3" at bounding box center [389, 372] width 117 height 21
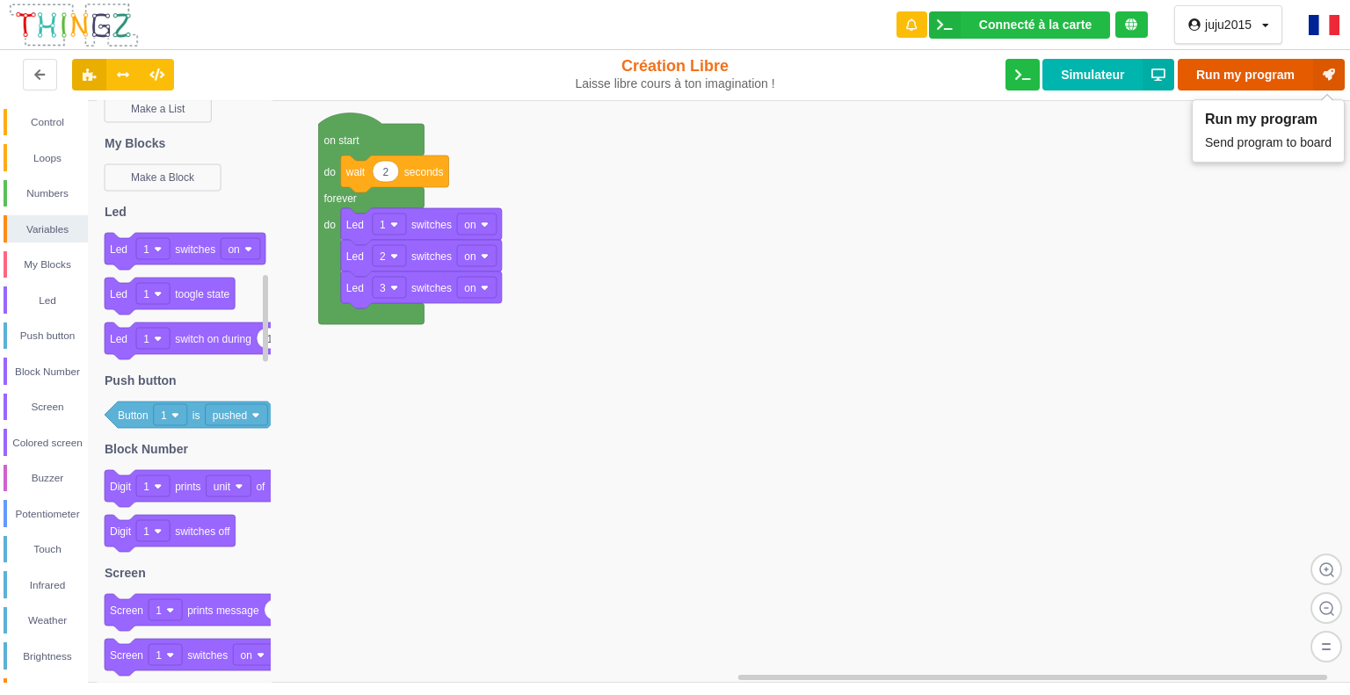
click at [1243, 75] on button "Run my program" at bounding box center [1261, 75] width 167 height 32
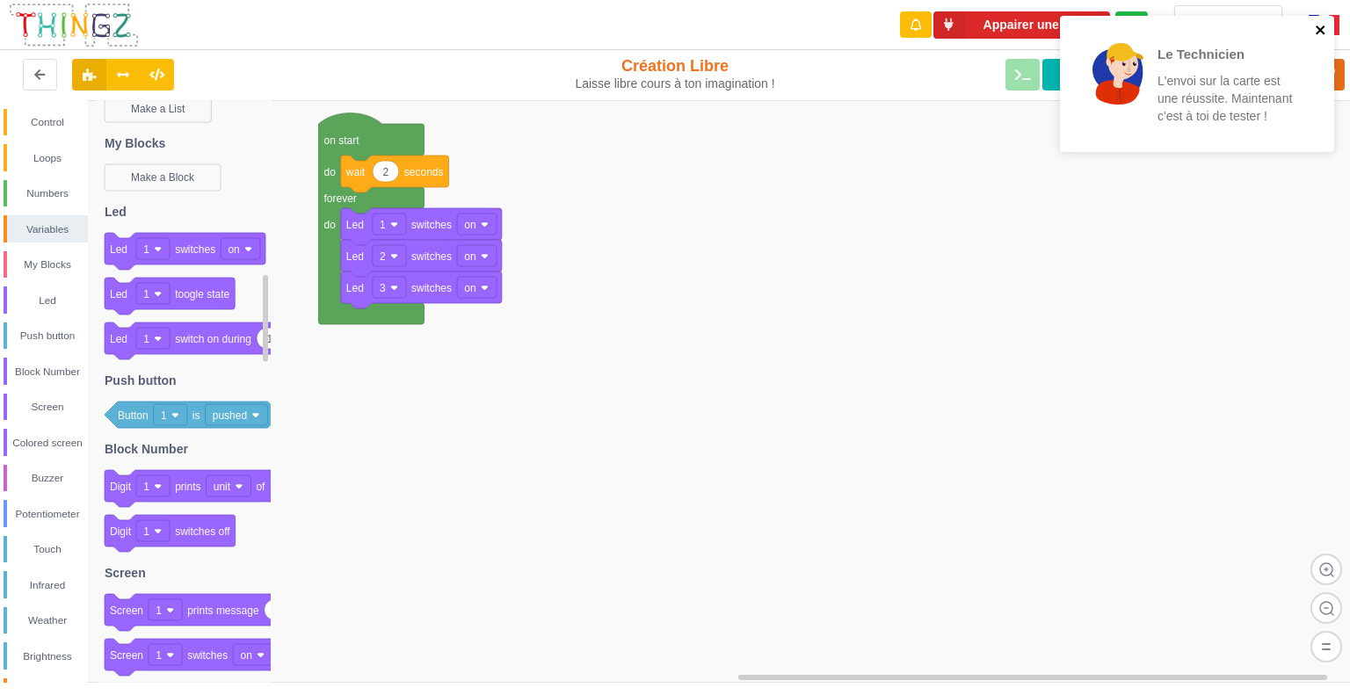
click at [1321, 25] on icon "close" at bounding box center [1321, 30] width 12 height 14
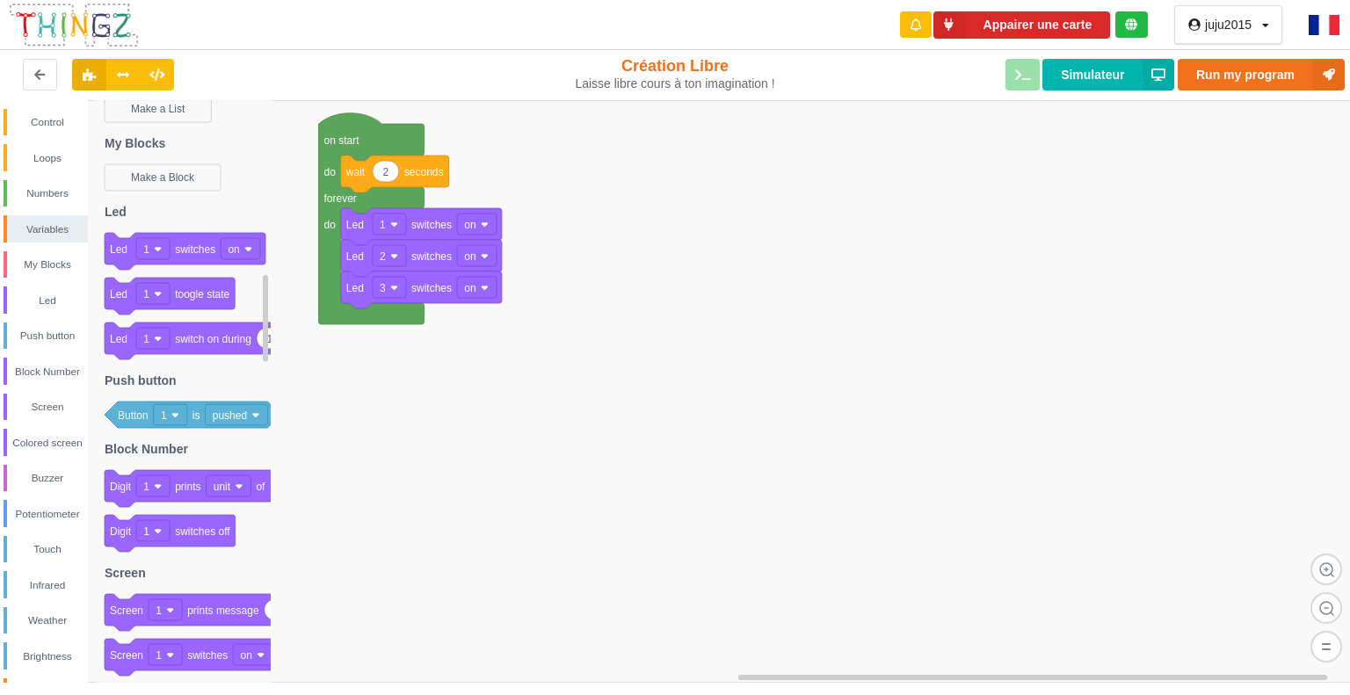
click at [1232, 25] on div "juju2015" at bounding box center [1228, 24] width 47 height 12
click at [1203, 60] on div "Profil" at bounding box center [1218, 60] width 100 height 32
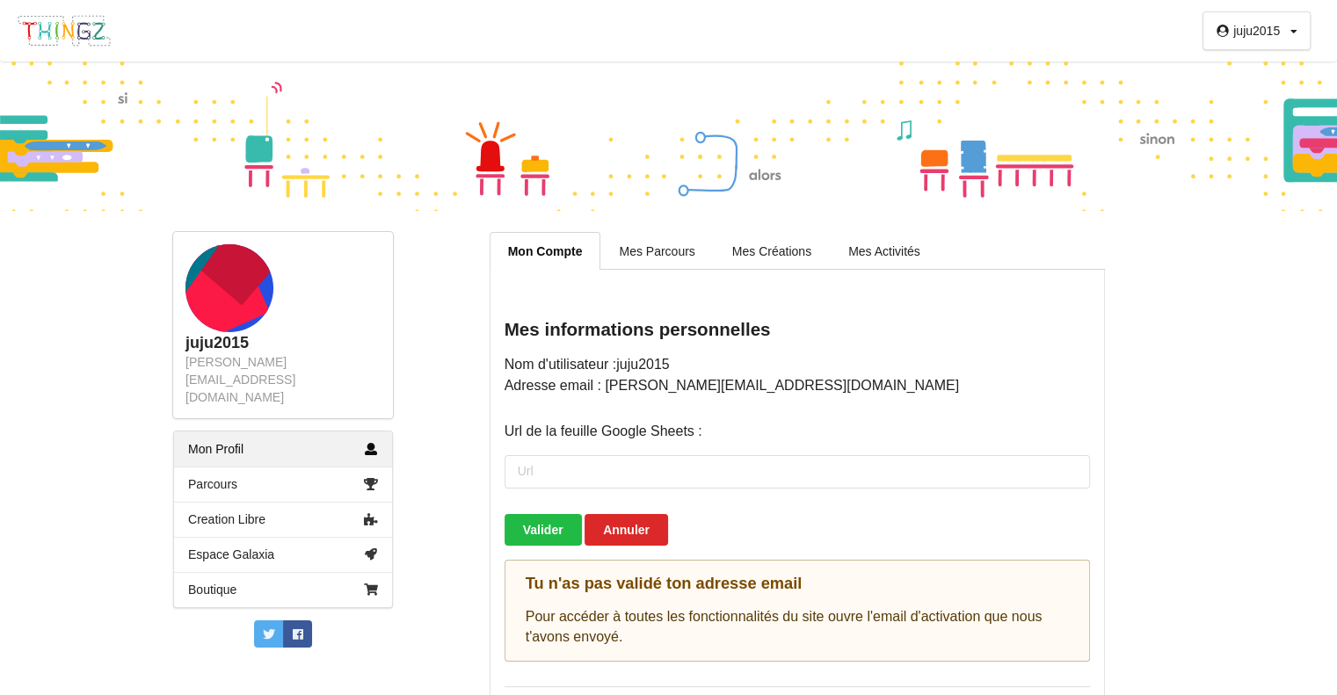
scroll to position [42, 0]
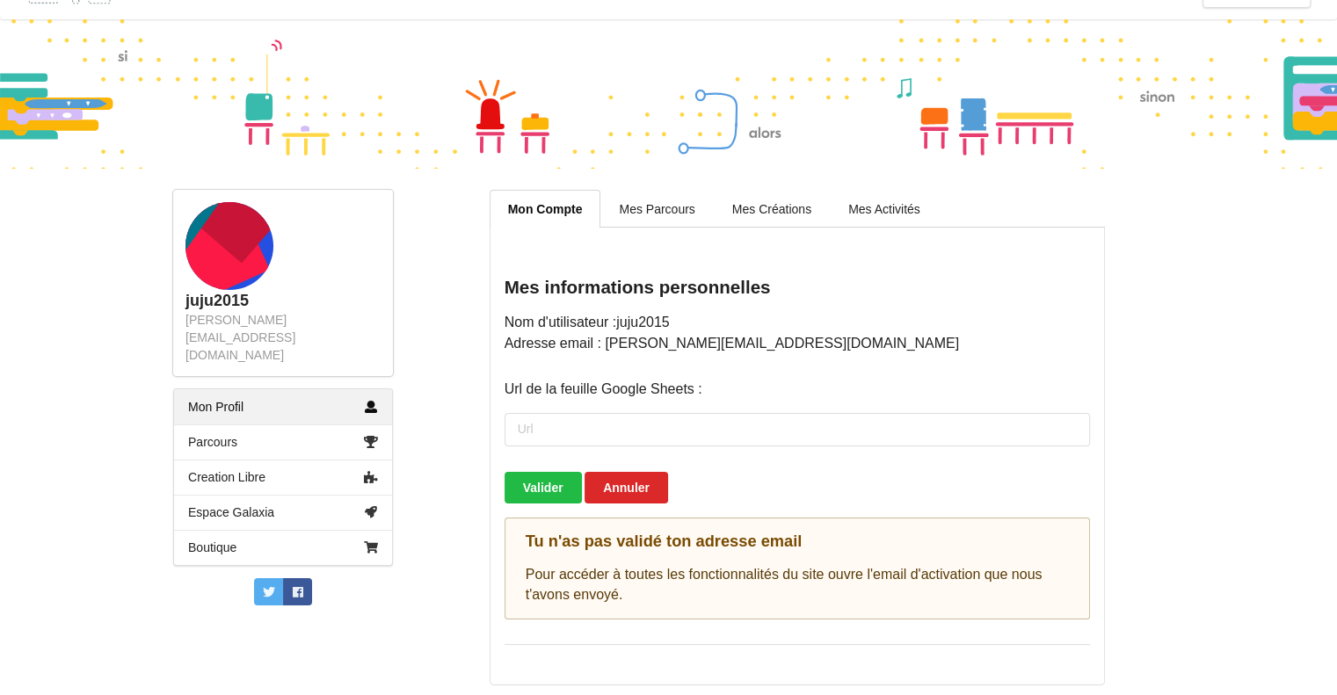
click at [227, 389] on link "Mon Profil" at bounding box center [283, 406] width 218 height 35
click at [645, 204] on link "Mes Parcours" at bounding box center [656, 208] width 113 height 37
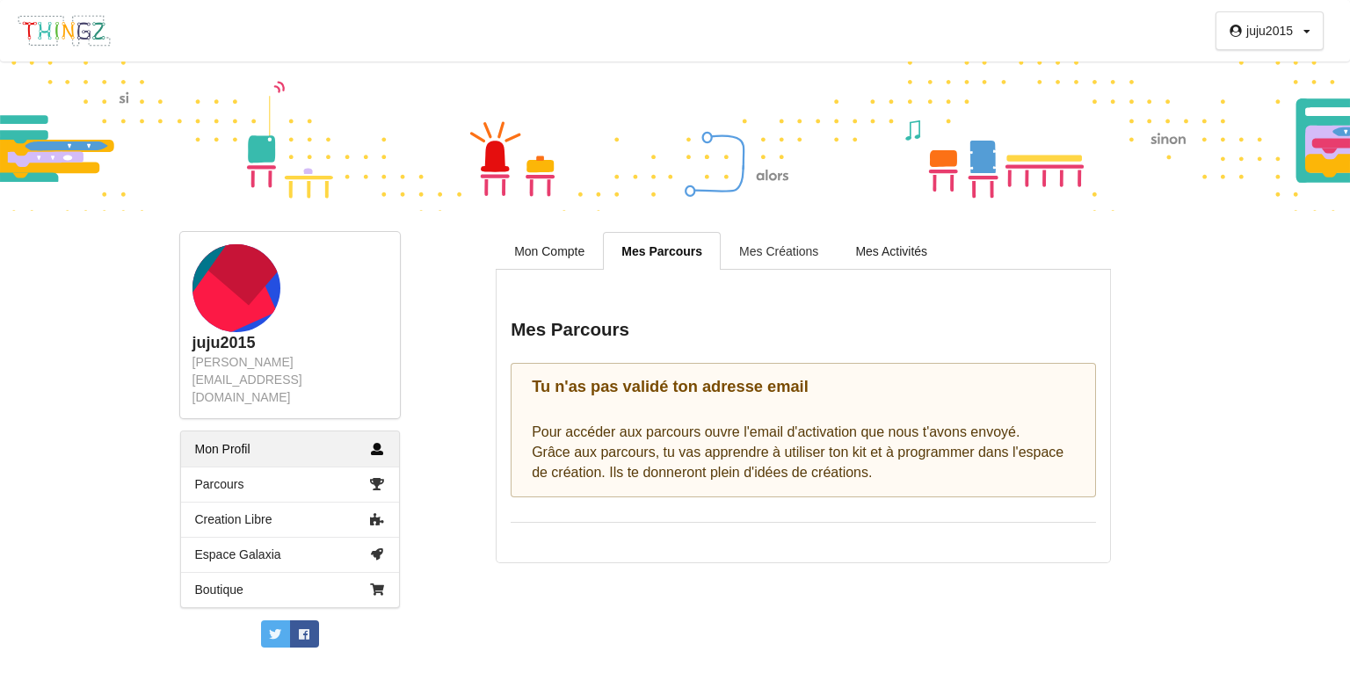
click at [770, 251] on link "Mes Créations" at bounding box center [779, 250] width 116 height 37
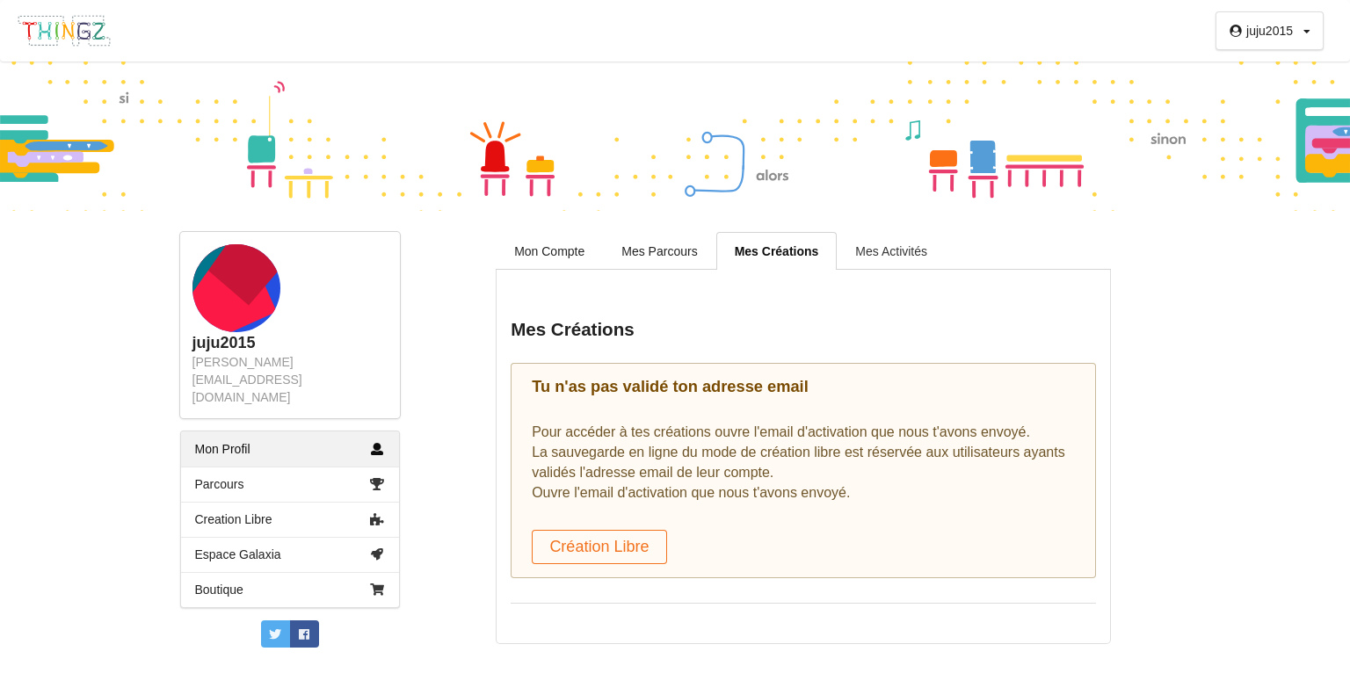
click at [891, 244] on link "Mes Activités" at bounding box center [891, 250] width 109 height 37
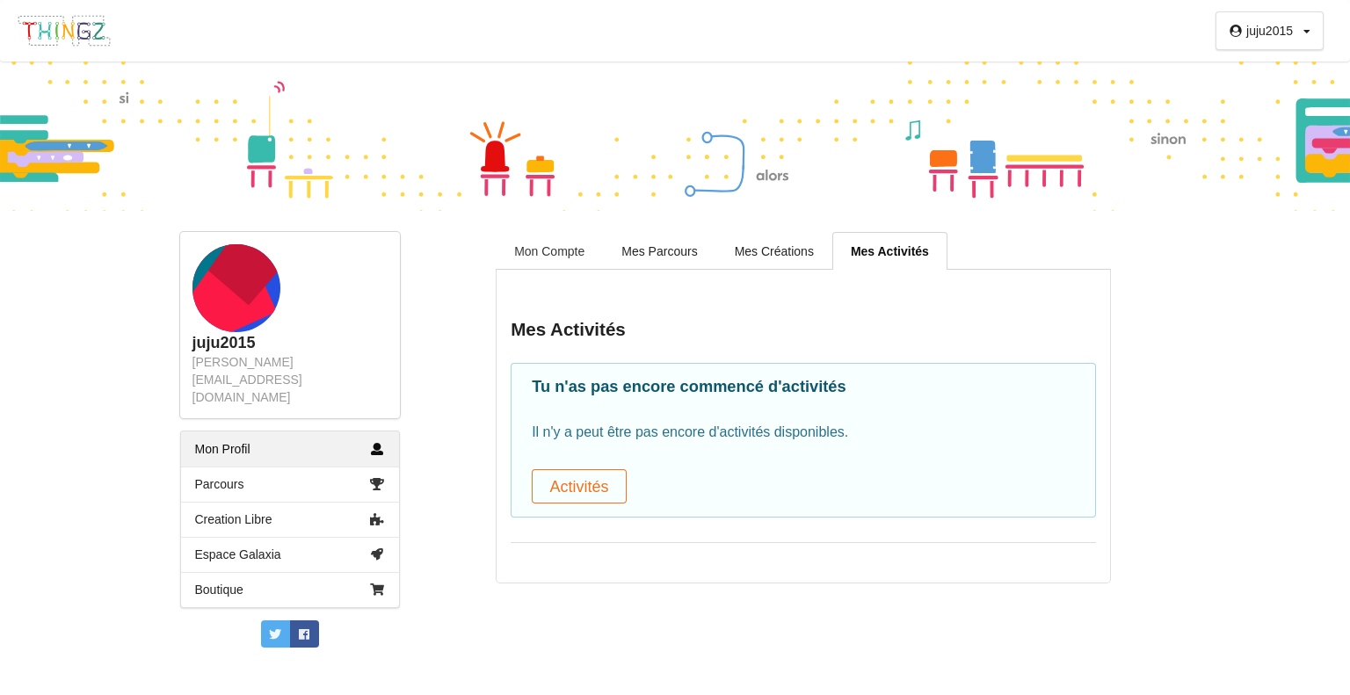
click at [552, 244] on link "Mon Compte" at bounding box center [549, 250] width 107 height 37
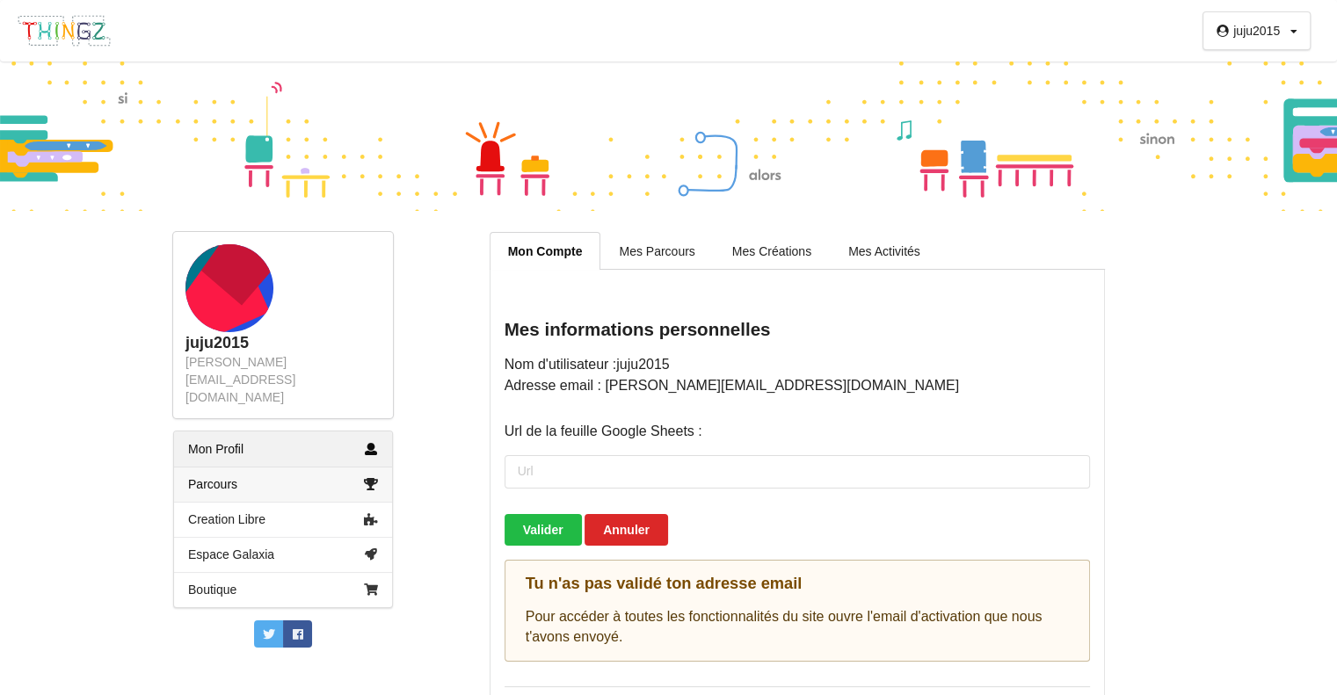
click at [243, 467] on link "Parcours" at bounding box center [283, 484] width 218 height 35
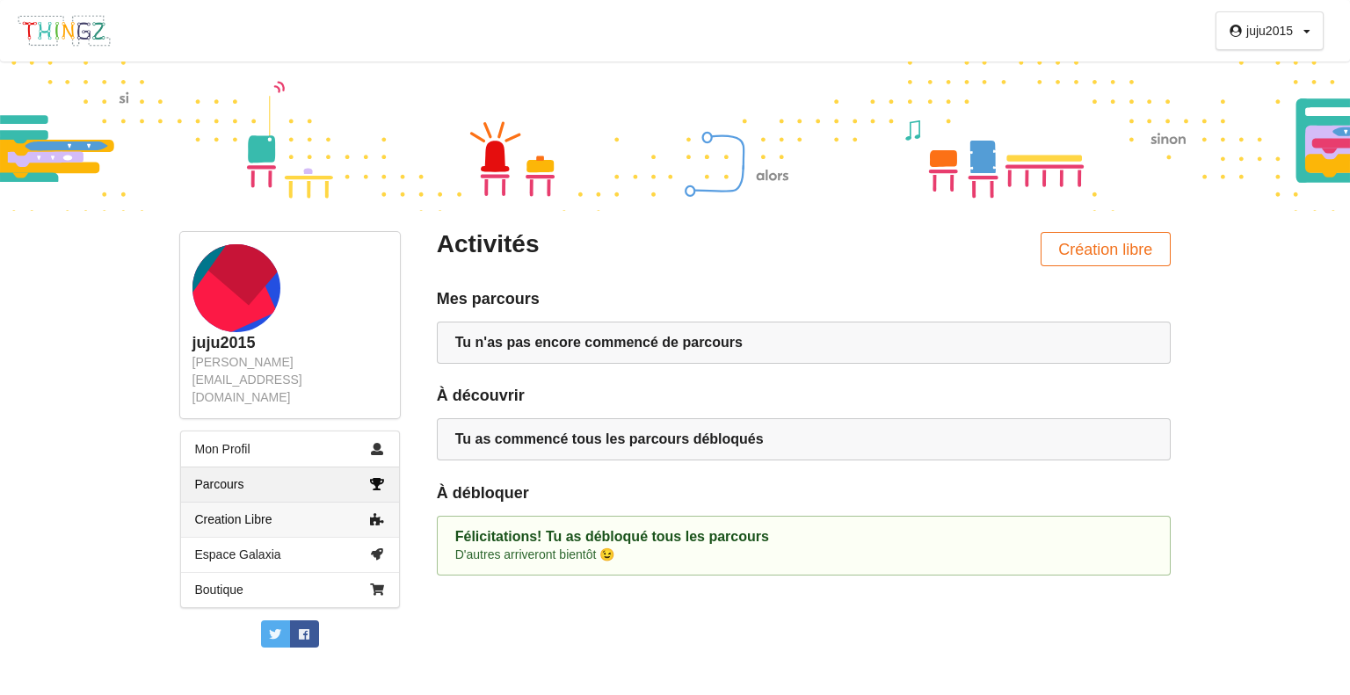
click at [246, 502] on link "Creation Libre" at bounding box center [290, 519] width 218 height 35
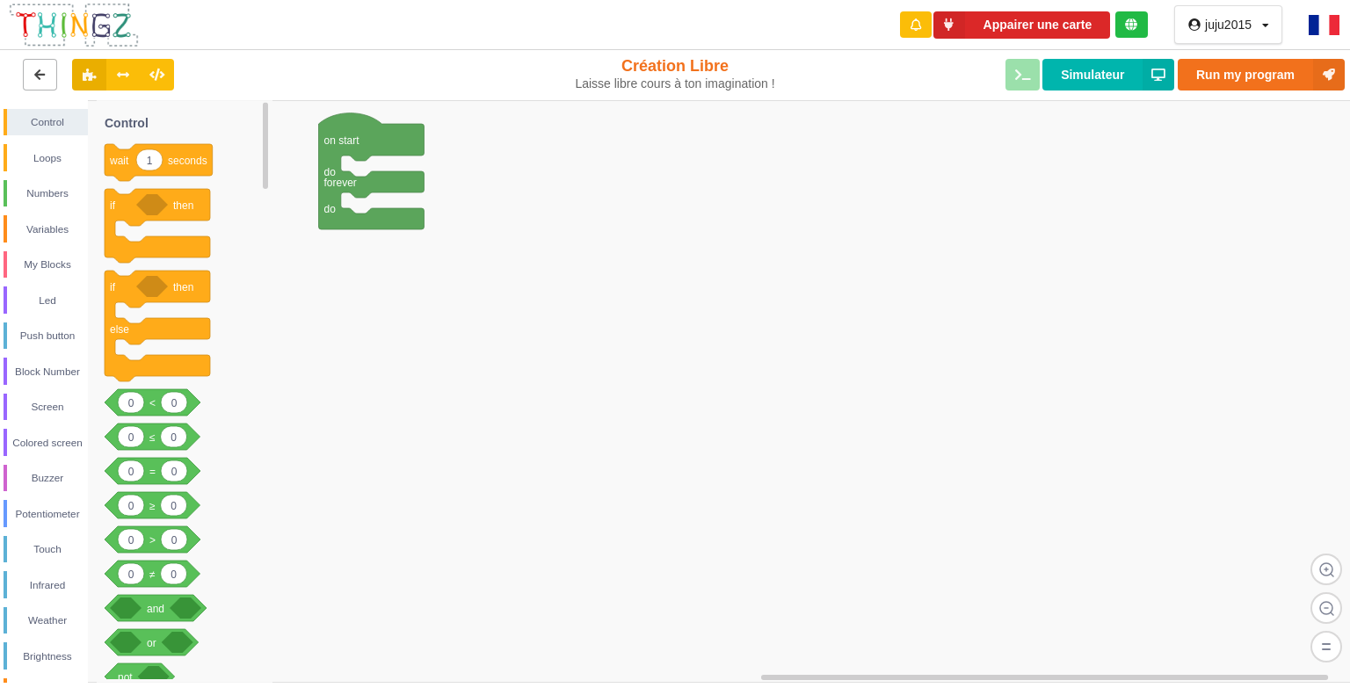
click at [34, 76] on icon at bounding box center [40, 74] width 15 height 11
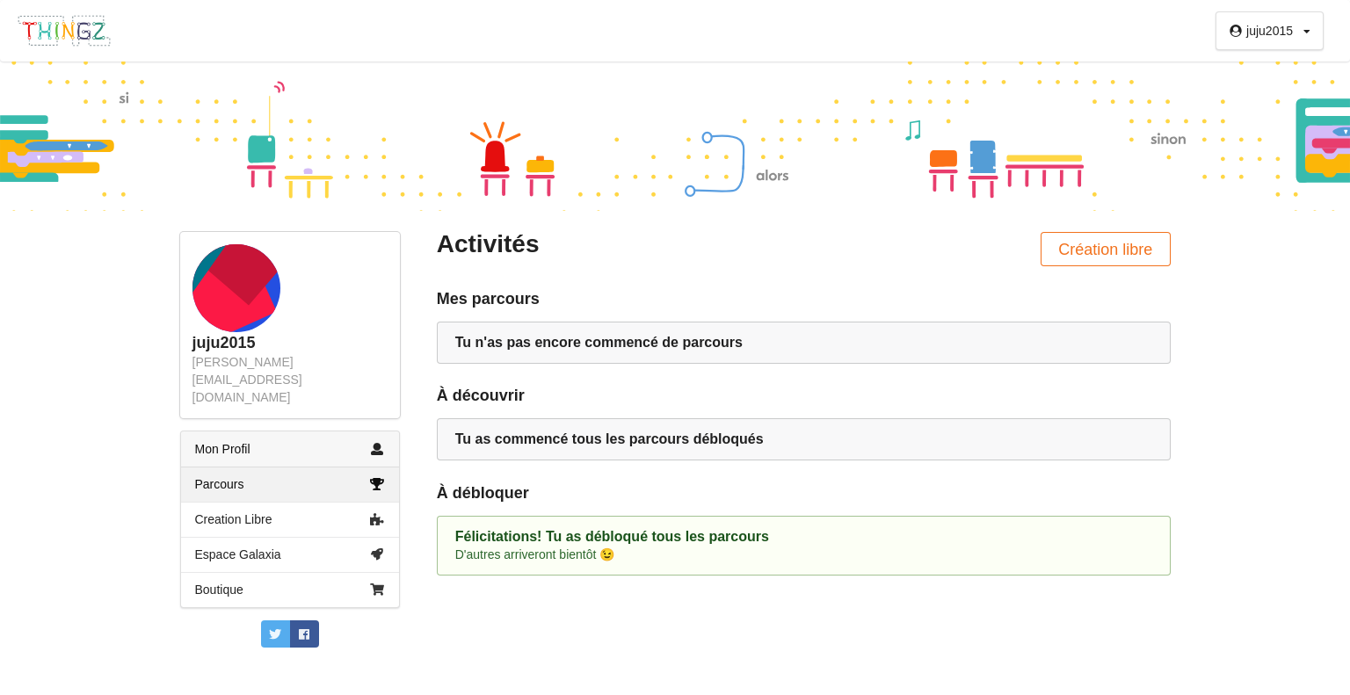
click at [245, 432] on link "Mon Profil" at bounding box center [290, 449] width 218 height 35
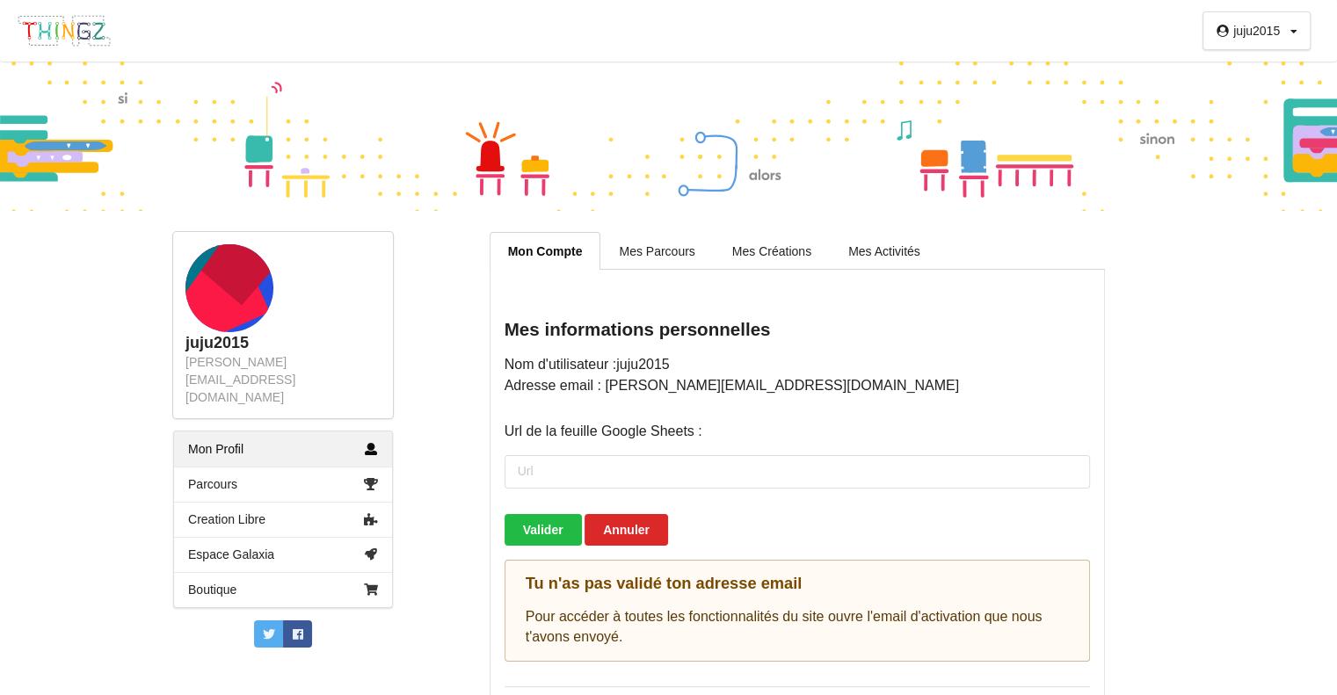
scroll to position [42, 0]
